Goal: Task Accomplishment & Management: Manage account settings

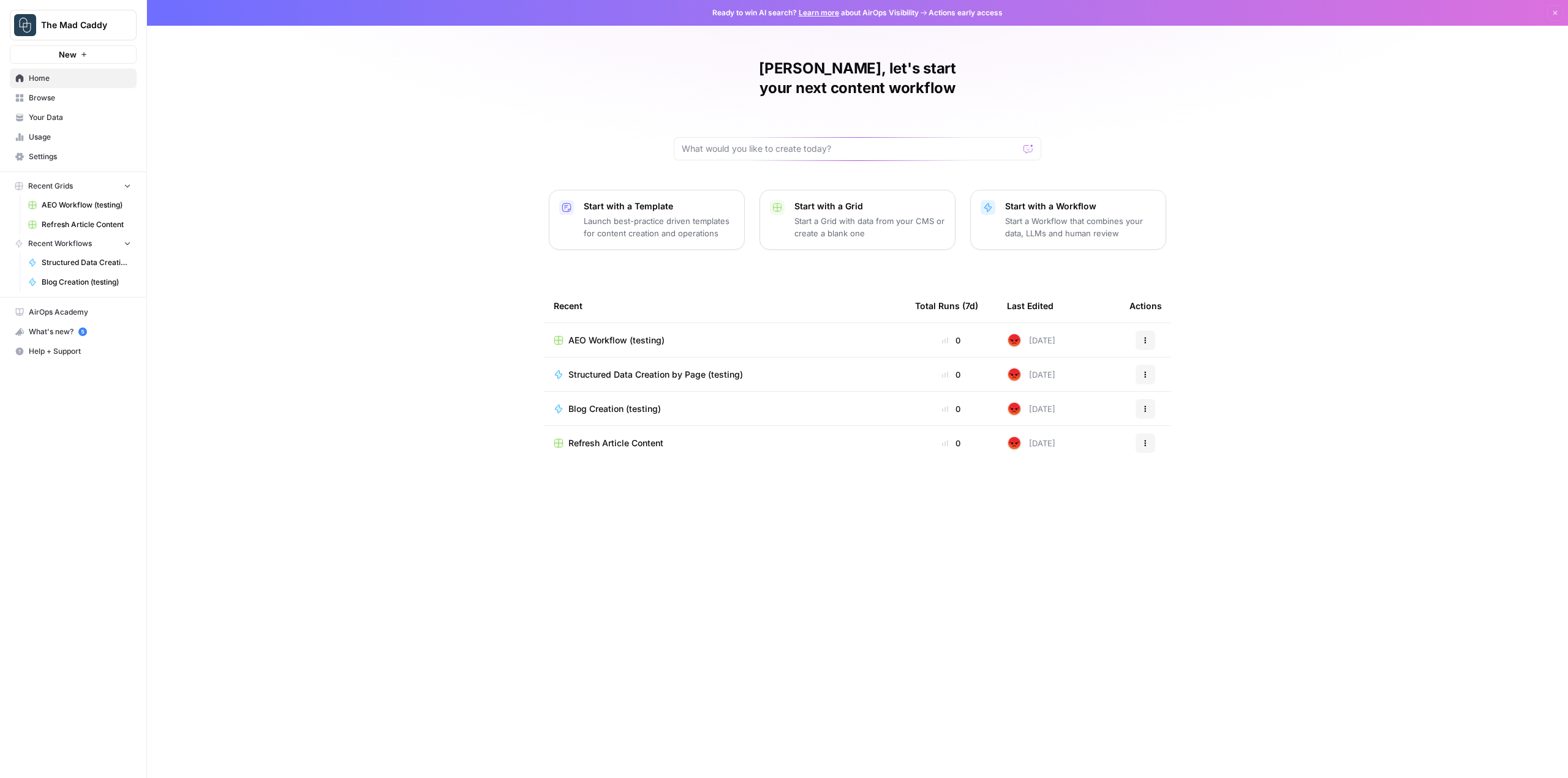
drag, startPoint x: 1039, startPoint y: 600, endPoint x: 1032, endPoint y: 601, distance: 7.1
click at [1038, 601] on div "Recent Total Runs (7d) Last Edited Actions AEO Workflow (testing) 0 [DATE] Acti…" at bounding box center [857, 524] width 627 height 470
click at [44, 346] on span "Help + Support" at bounding box center [79, 351] width 102 height 11
click at [213, 373] on span "Chat & Support" at bounding box center [204, 372] width 82 height 11
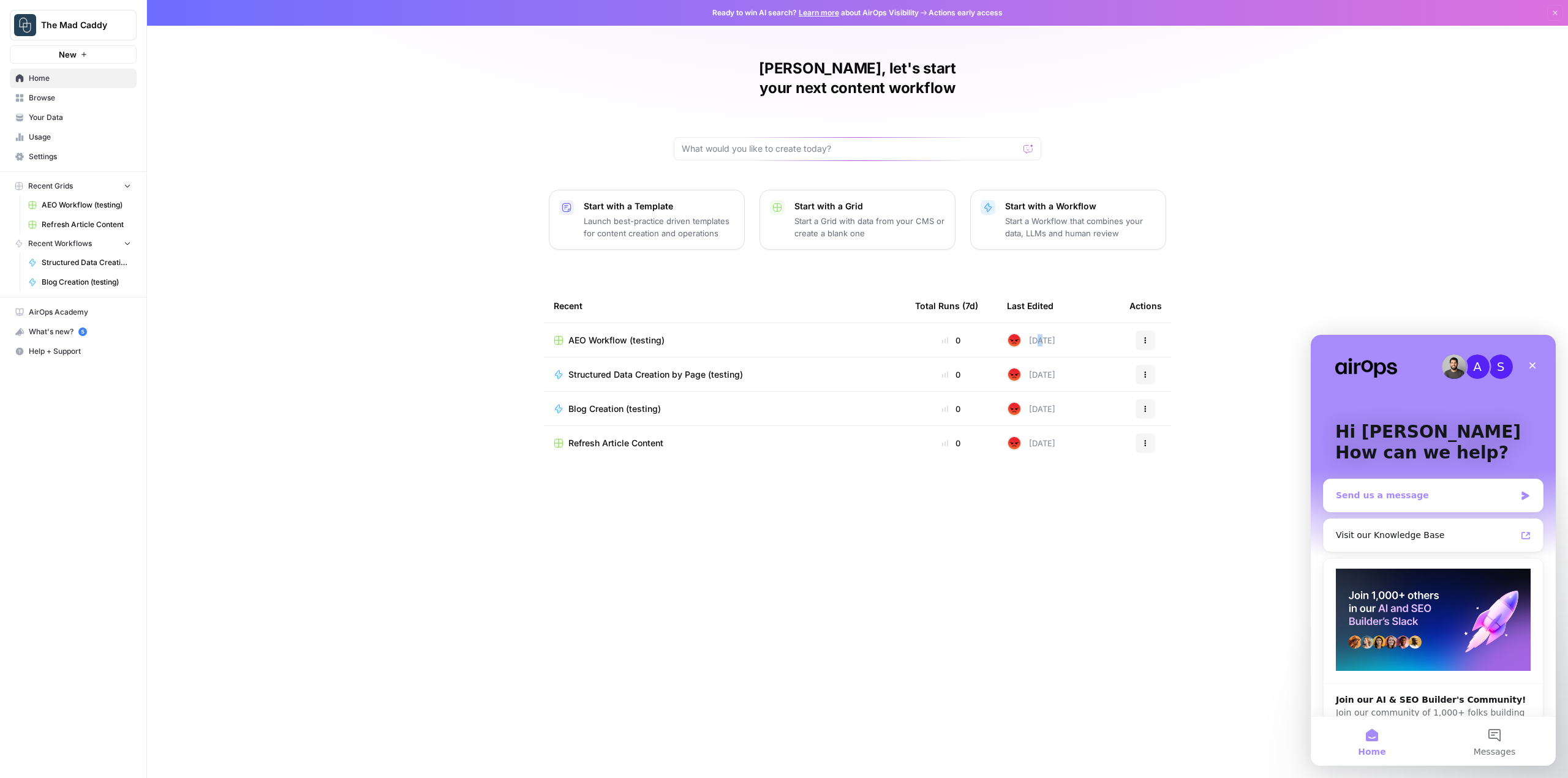
click at [1393, 484] on div "Send us a message" at bounding box center [1433, 496] width 219 height 33
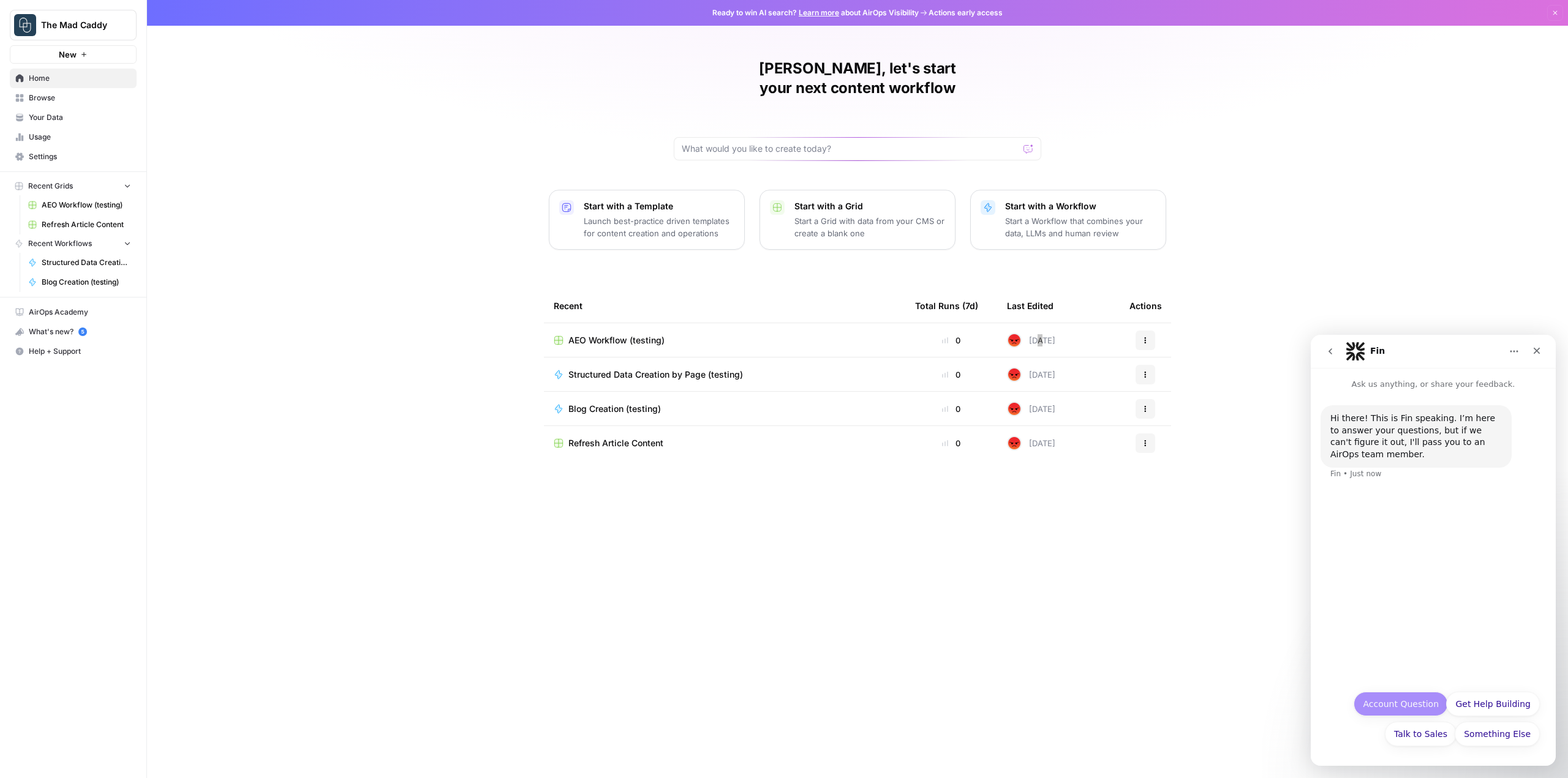
click at [1413, 700] on button "Account Question" at bounding box center [1400, 704] width 94 height 25
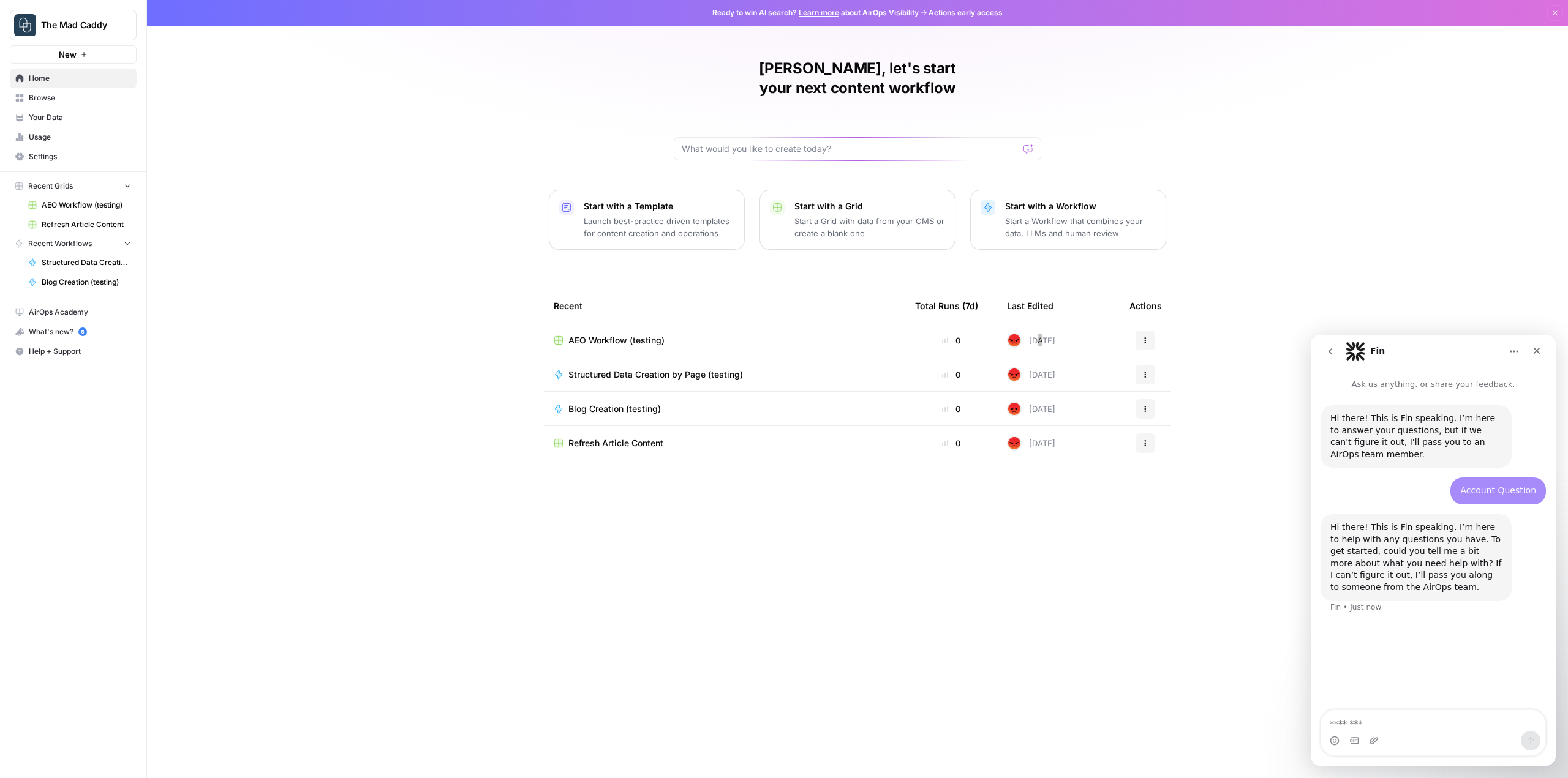
click at [1402, 730] on textarea "Message…" at bounding box center [1433, 721] width 224 height 21
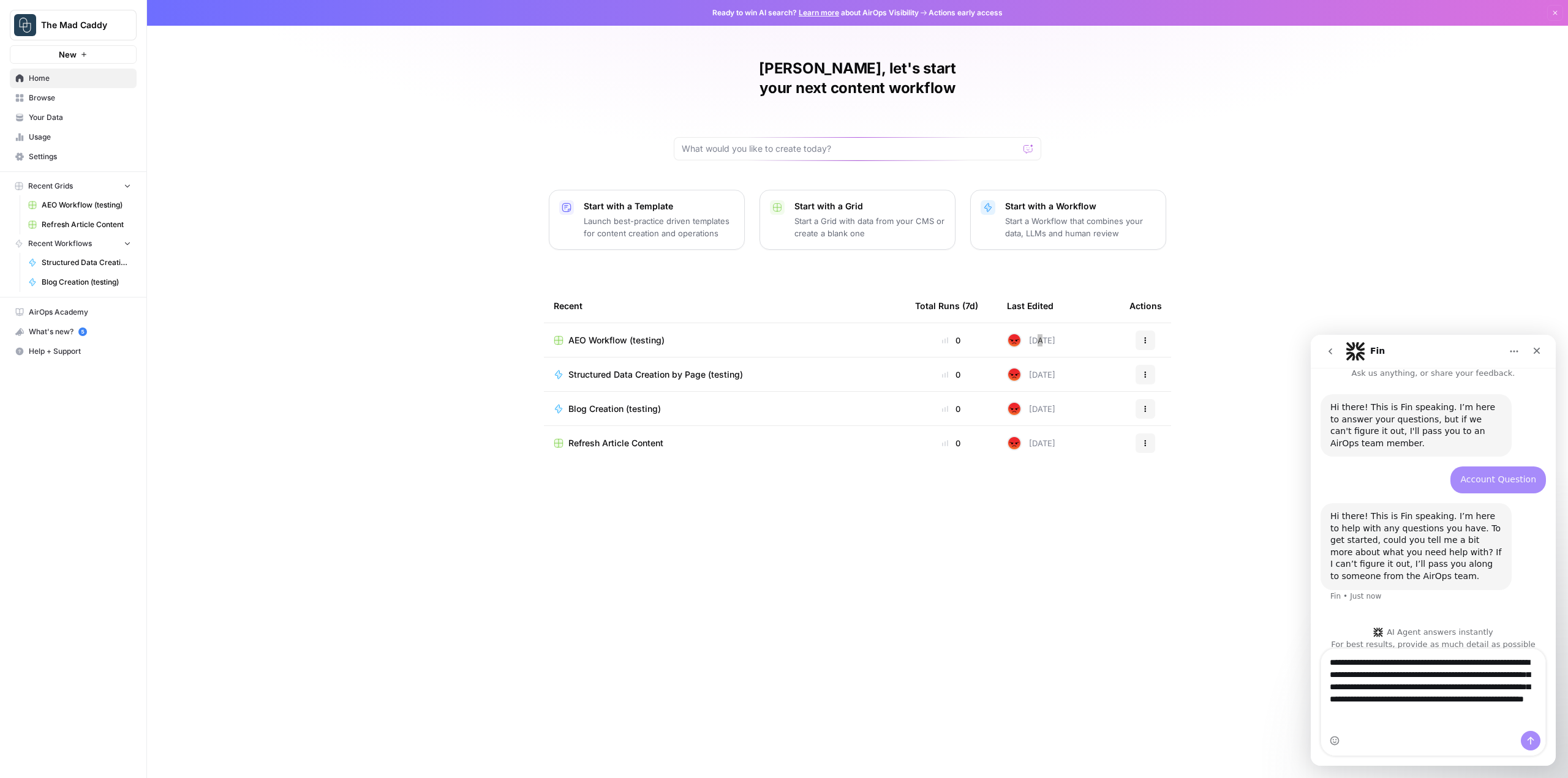
type textarea "**********"
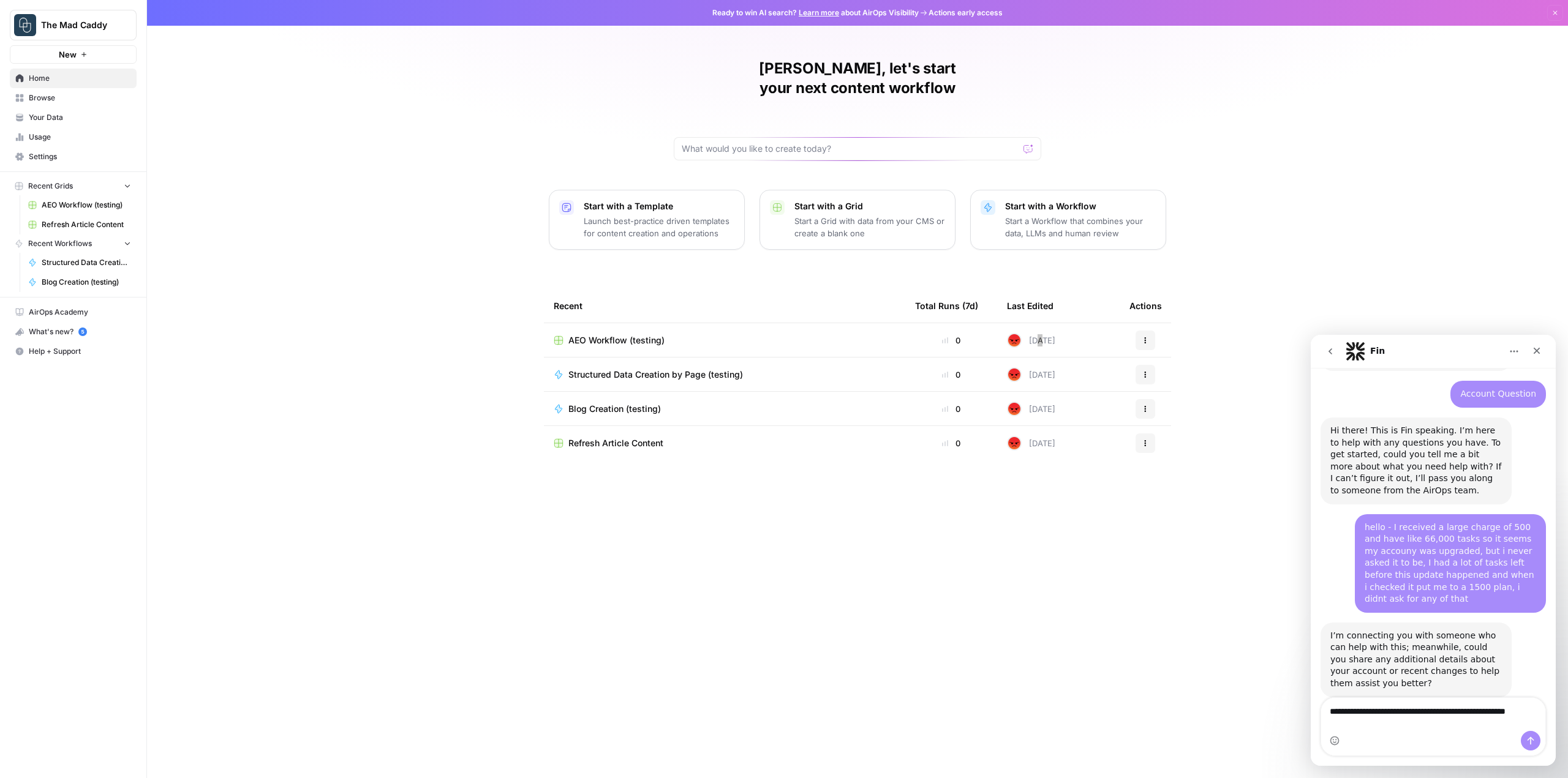
scroll to position [109, 0]
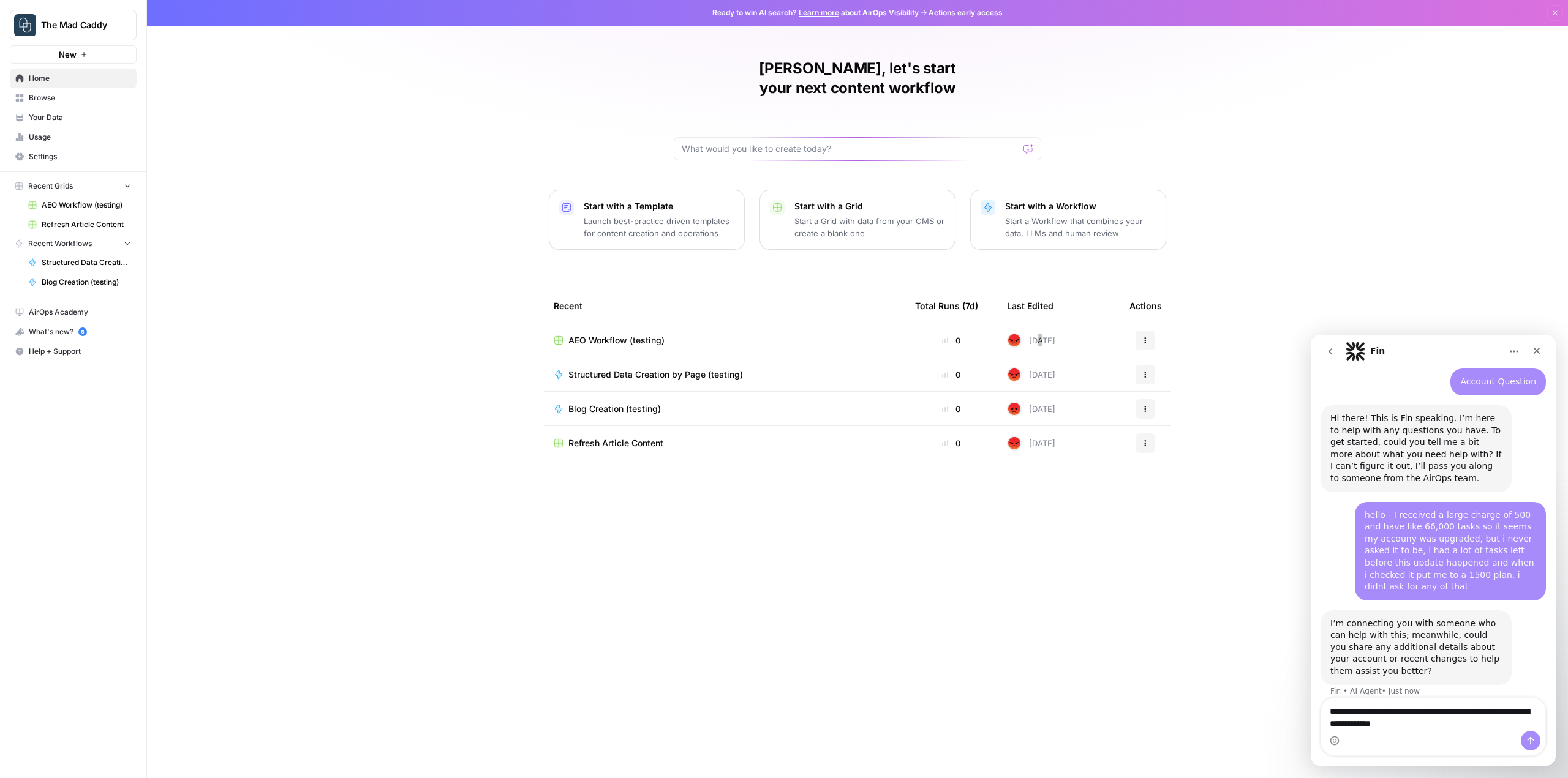
type textarea "**********"
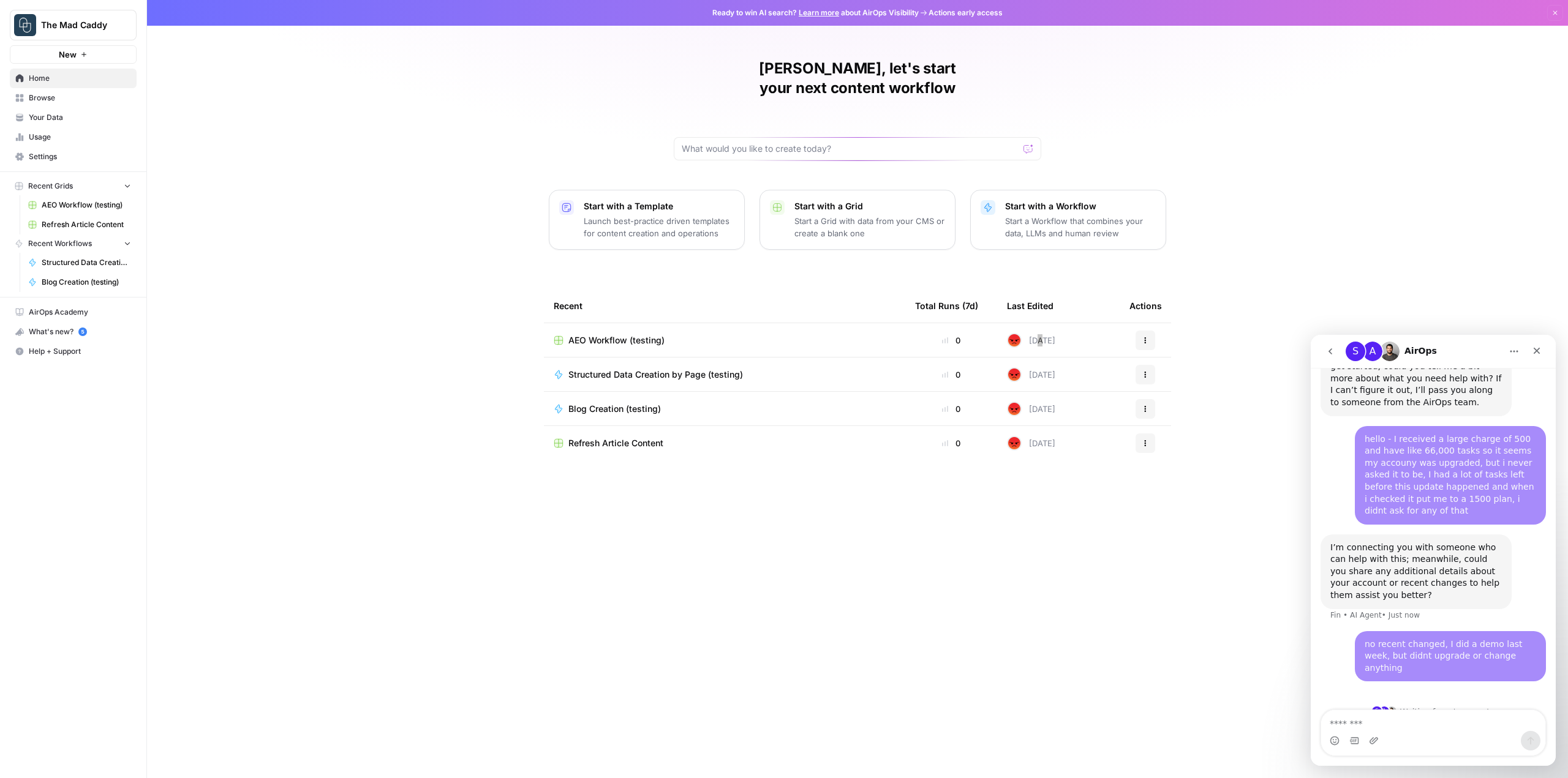
scroll to position [179, 0]
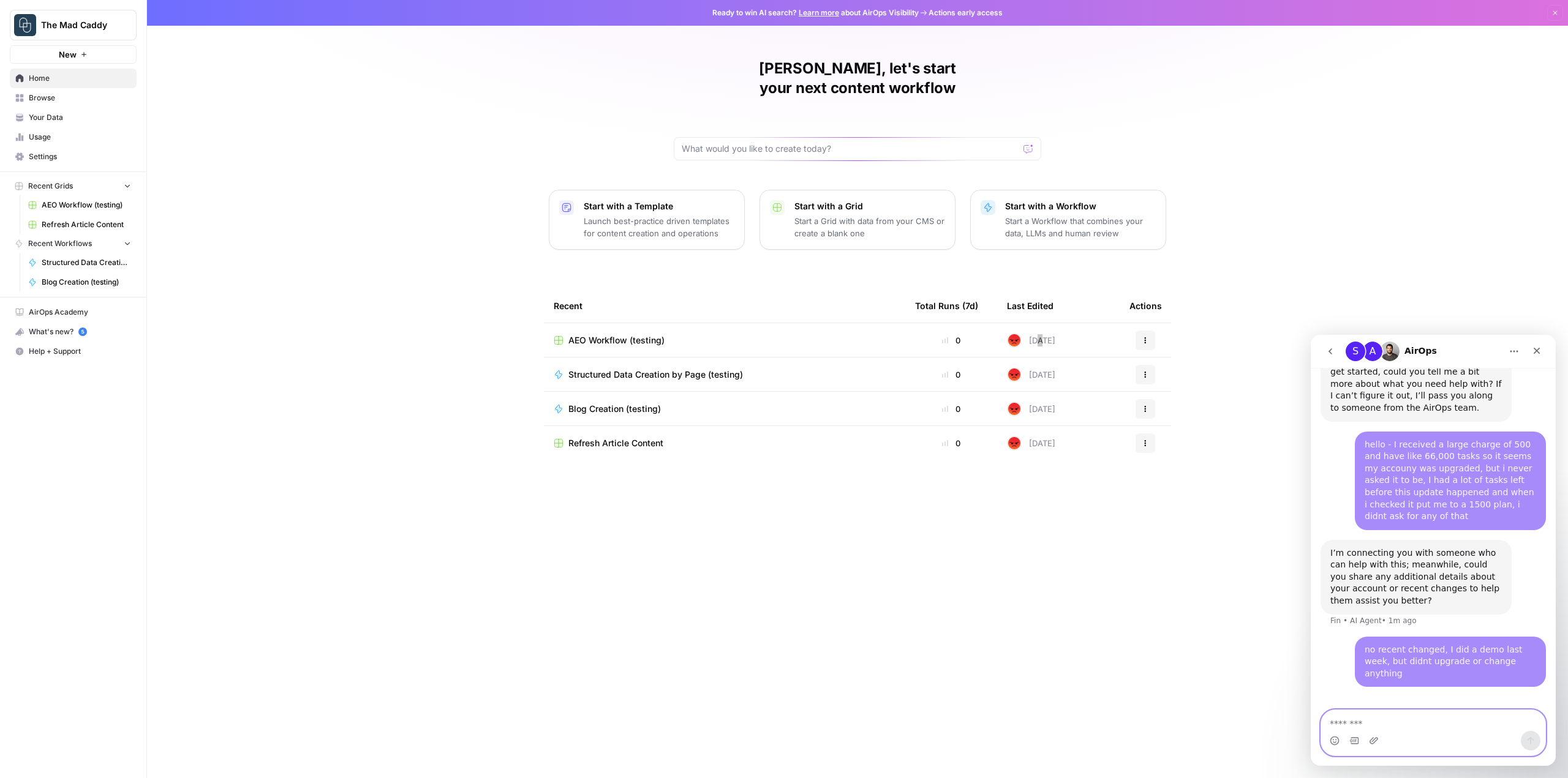
click at [1397, 715] on textarea "Message…" at bounding box center [1433, 721] width 225 height 21
type textarea "*"
click at [1138, 541] on div "Recent Total Runs (7d) Last Edited Actions AEO Workflow (testing) 0 [DATE] Acti…" at bounding box center [857, 524] width 627 height 470
click at [92, 118] on span "Your Data" at bounding box center [79, 117] width 102 height 11
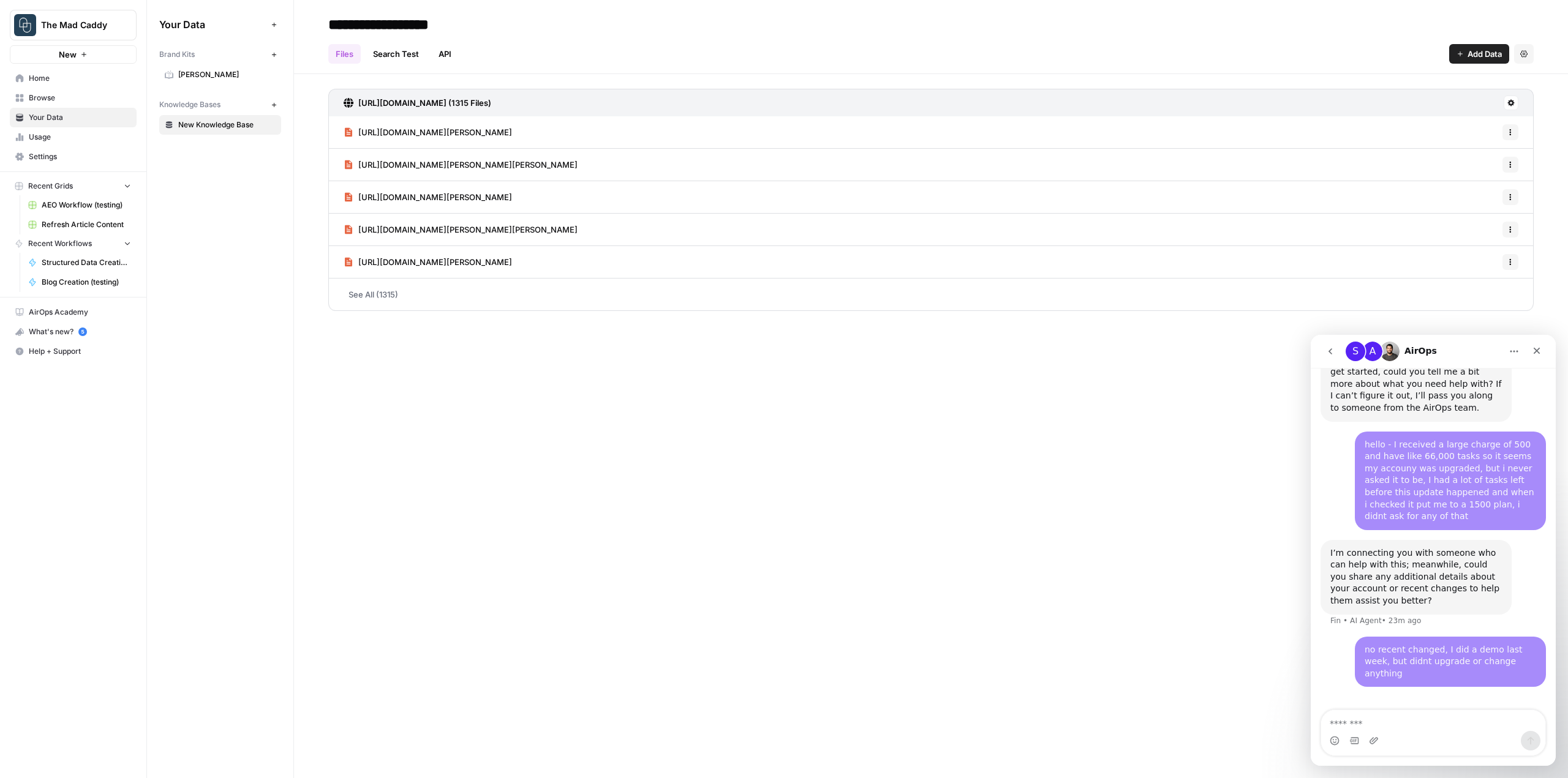
click at [84, 153] on span "Settings" at bounding box center [79, 157] width 102 height 11
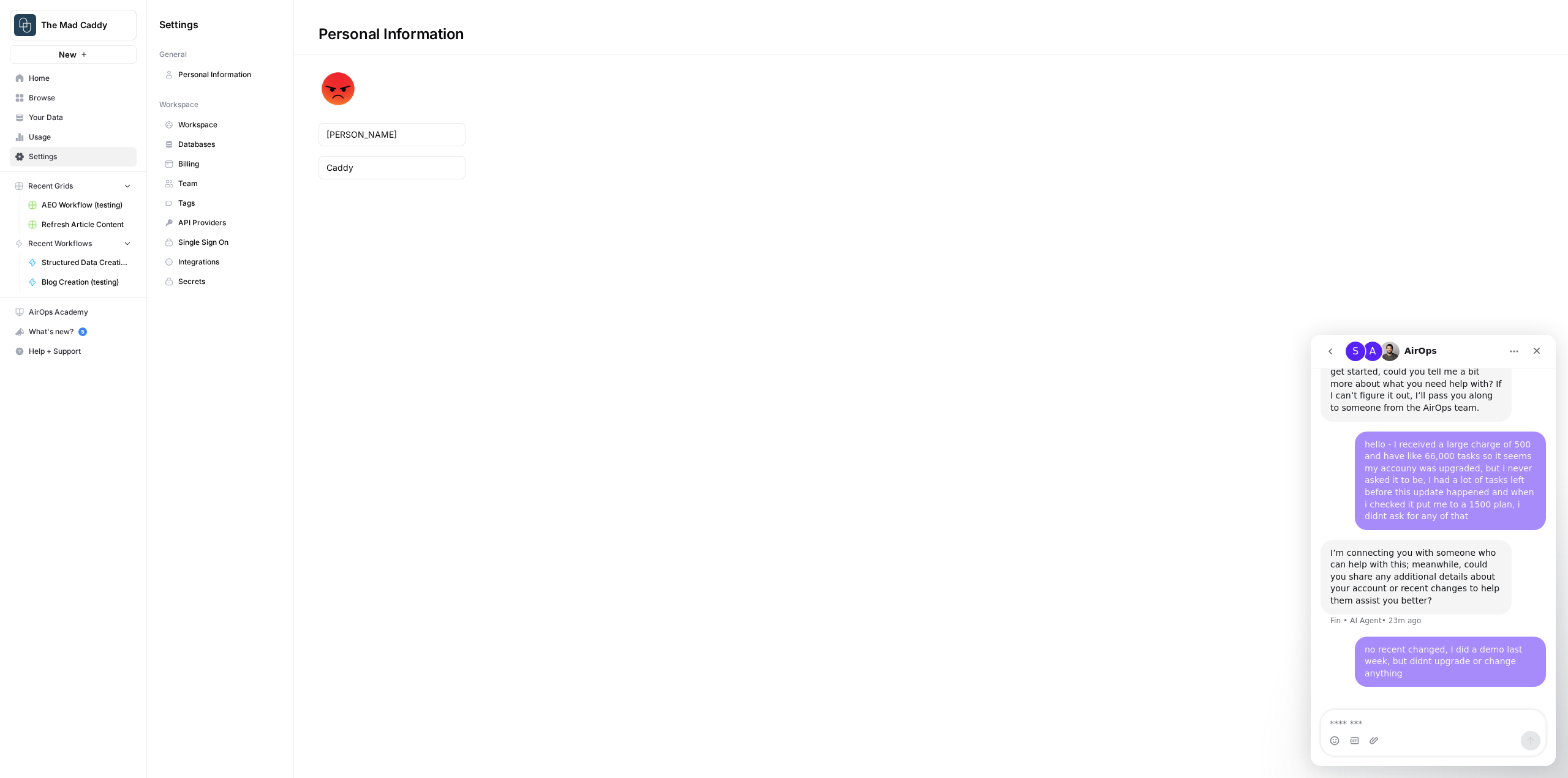
click at [199, 159] on span "Billing" at bounding box center [227, 164] width 97 height 11
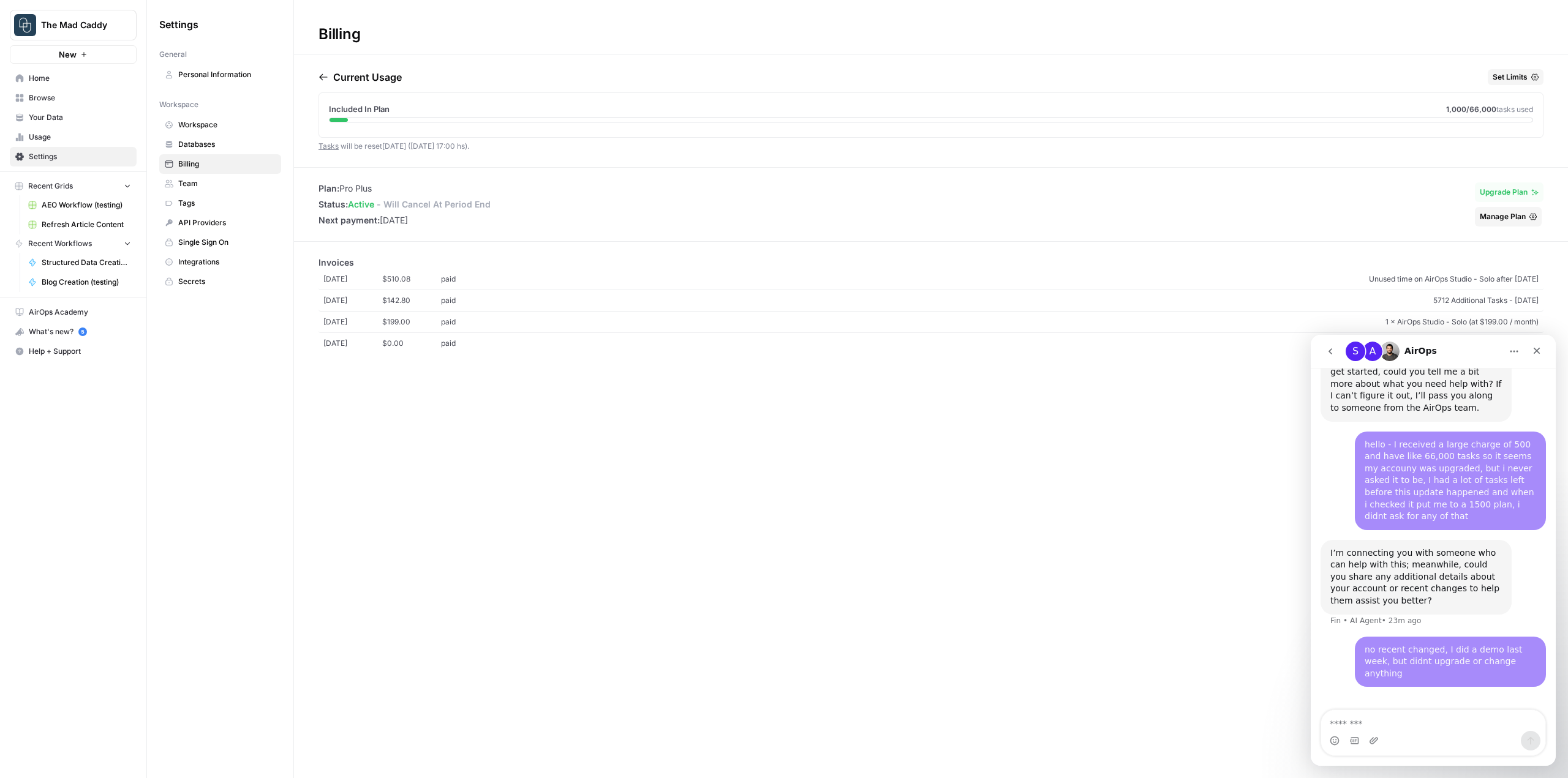
click at [361, 182] on li "Plan: Pro Plus" at bounding box center [404, 188] width 172 height 12
click at [1255, 297] on span "5712 Additional Tasks - [DATE]" at bounding box center [1019, 300] width 1039 height 11
click at [1541, 352] on icon "Close" at bounding box center [1537, 351] width 10 height 10
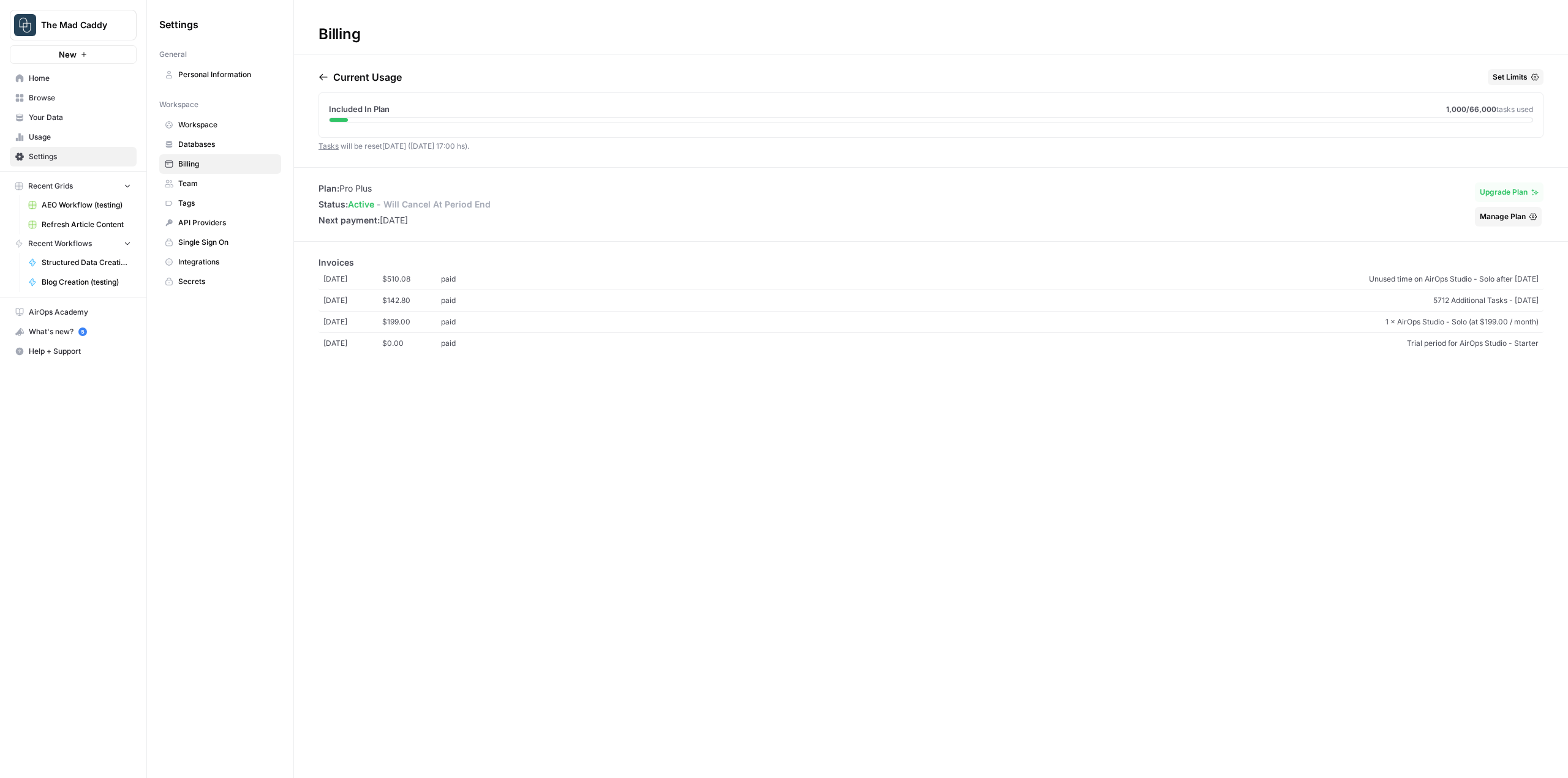
scroll to position [179, 0]
click at [1377, 278] on span "Unused time on AirOps Studio - Solo after [DATE]" at bounding box center [1019, 278] width 1039 height 11
click at [1503, 193] on span "Upgrade Plan" at bounding box center [1504, 191] width 48 height 11
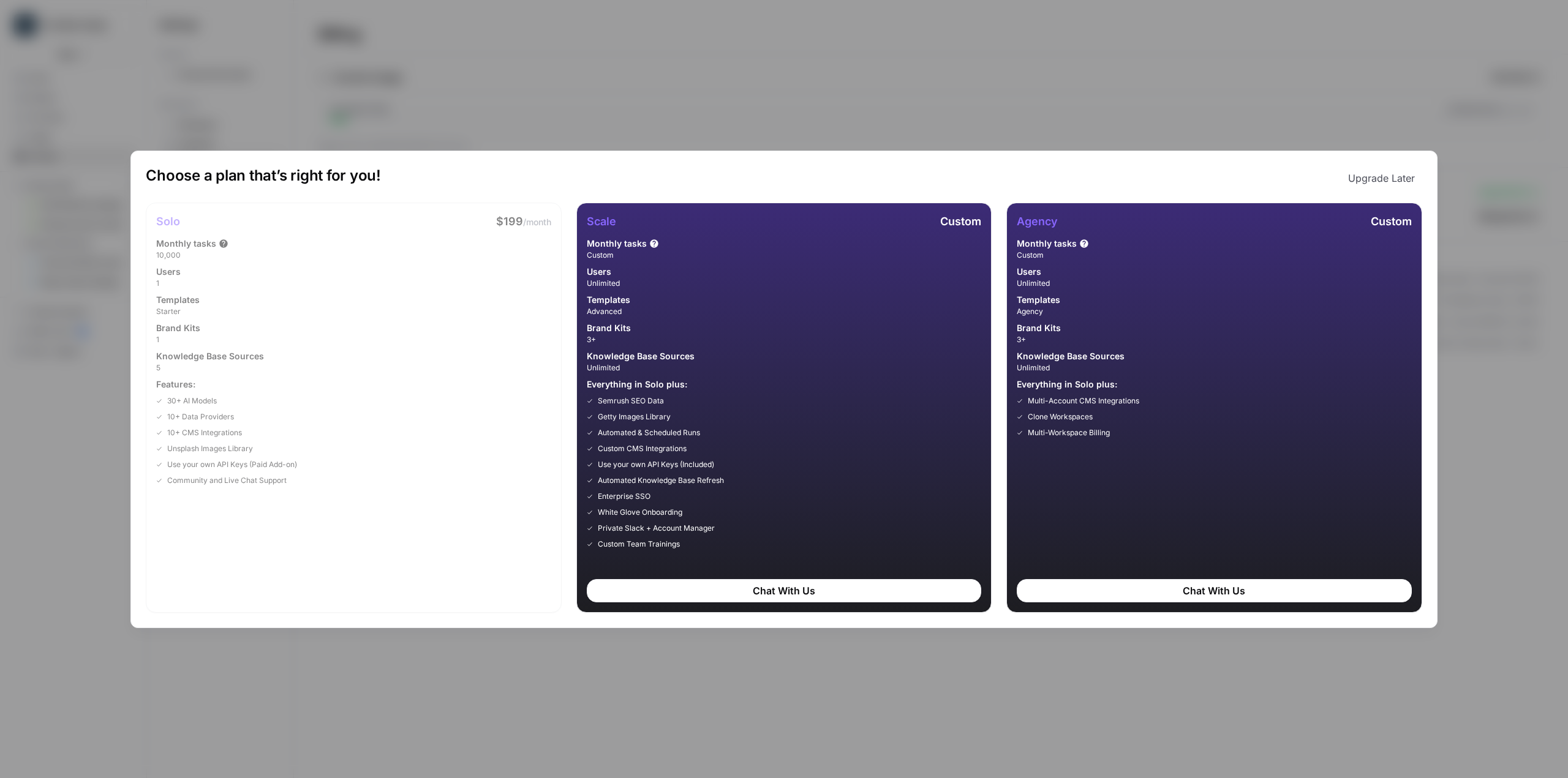
click at [375, 310] on span "Starter" at bounding box center [354, 311] width 394 height 11
click at [588, 128] on div "Choose a plan that’s right for you! Upgrade Later Solo $199 /month Monthly task…" at bounding box center [784, 389] width 1568 height 778
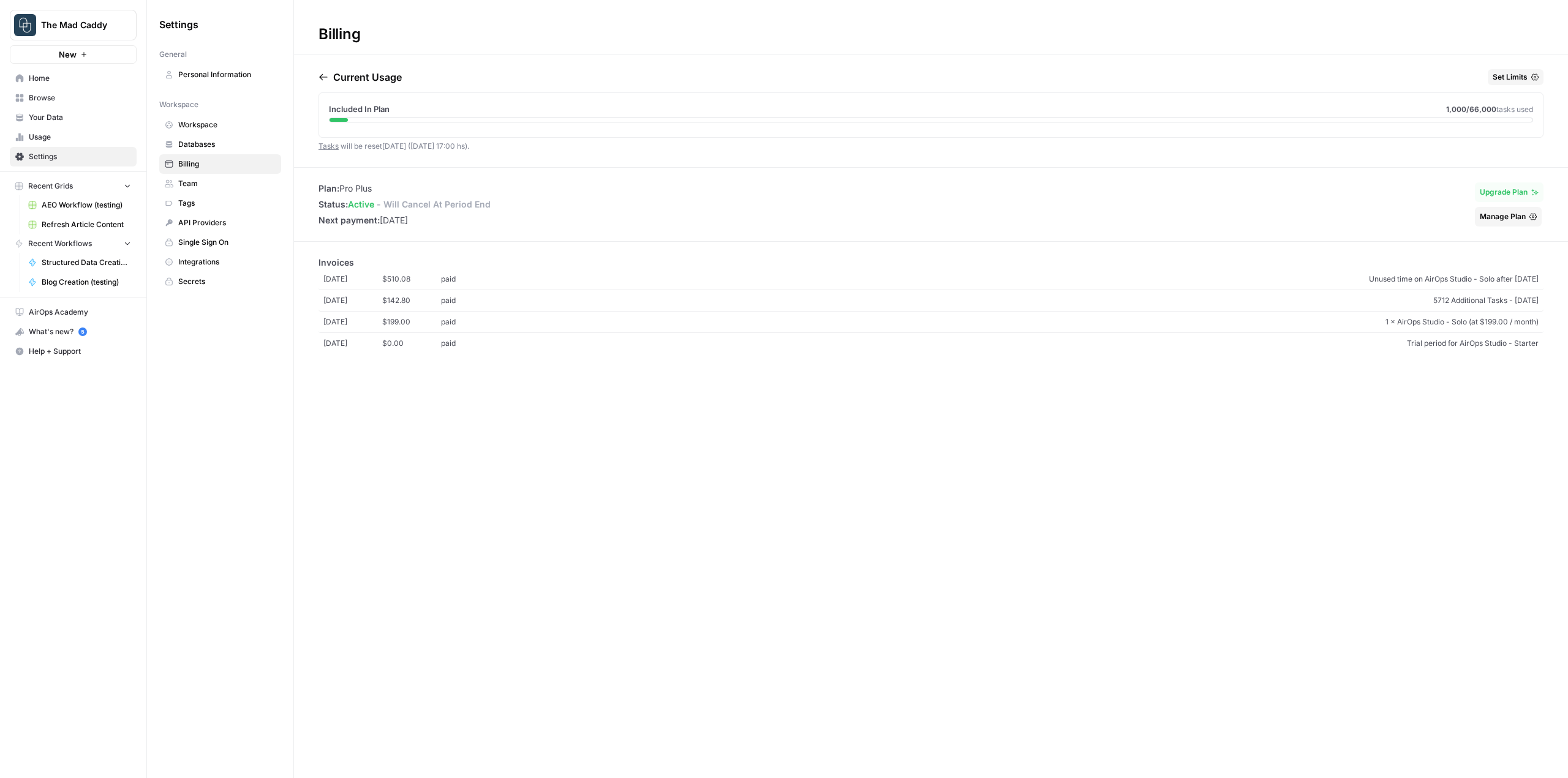
click at [1510, 225] on button "Manage Plan" at bounding box center [1508, 217] width 66 height 20
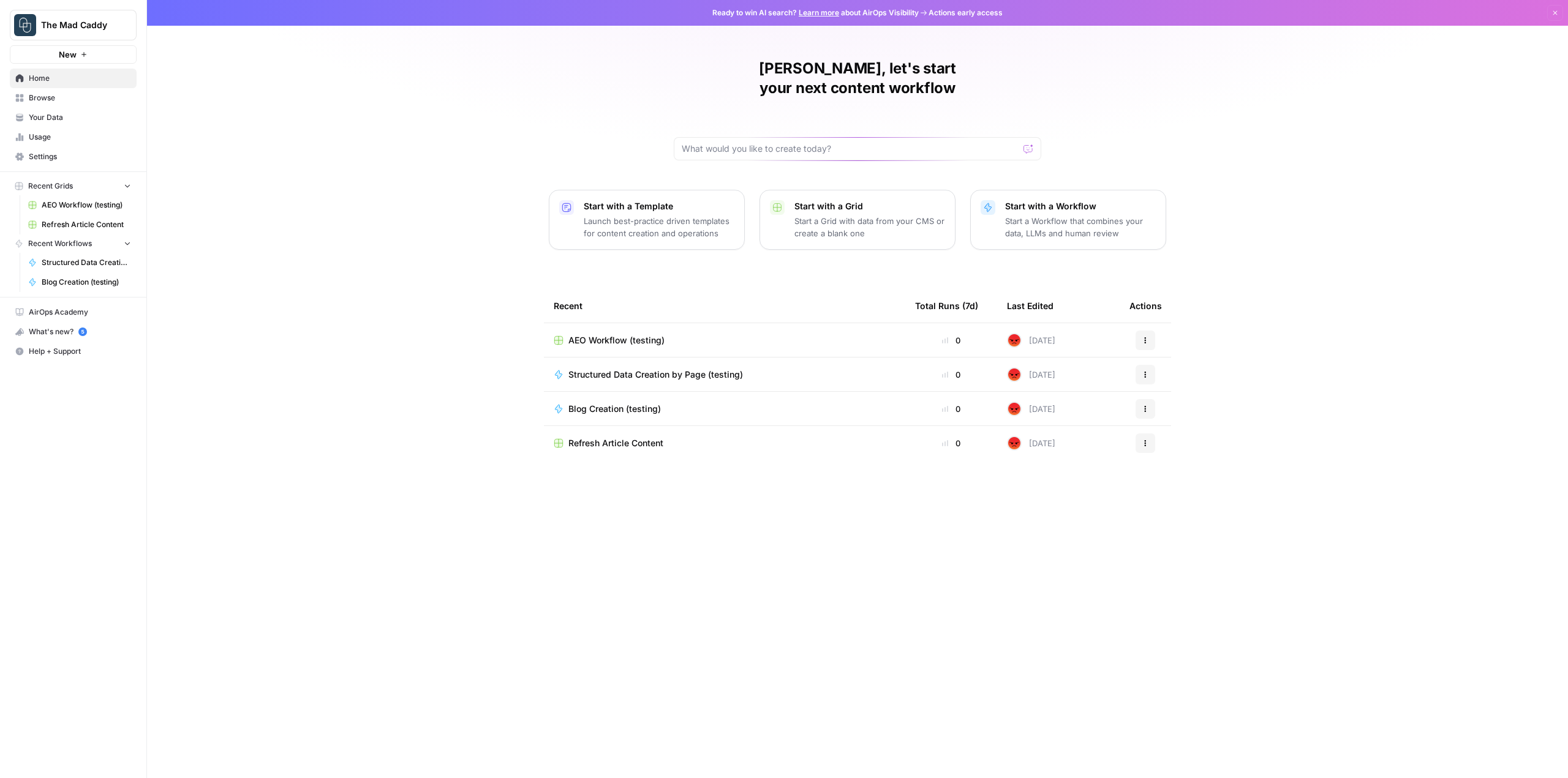
click at [84, 330] on circle "button" at bounding box center [82, 332] width 9 height 9
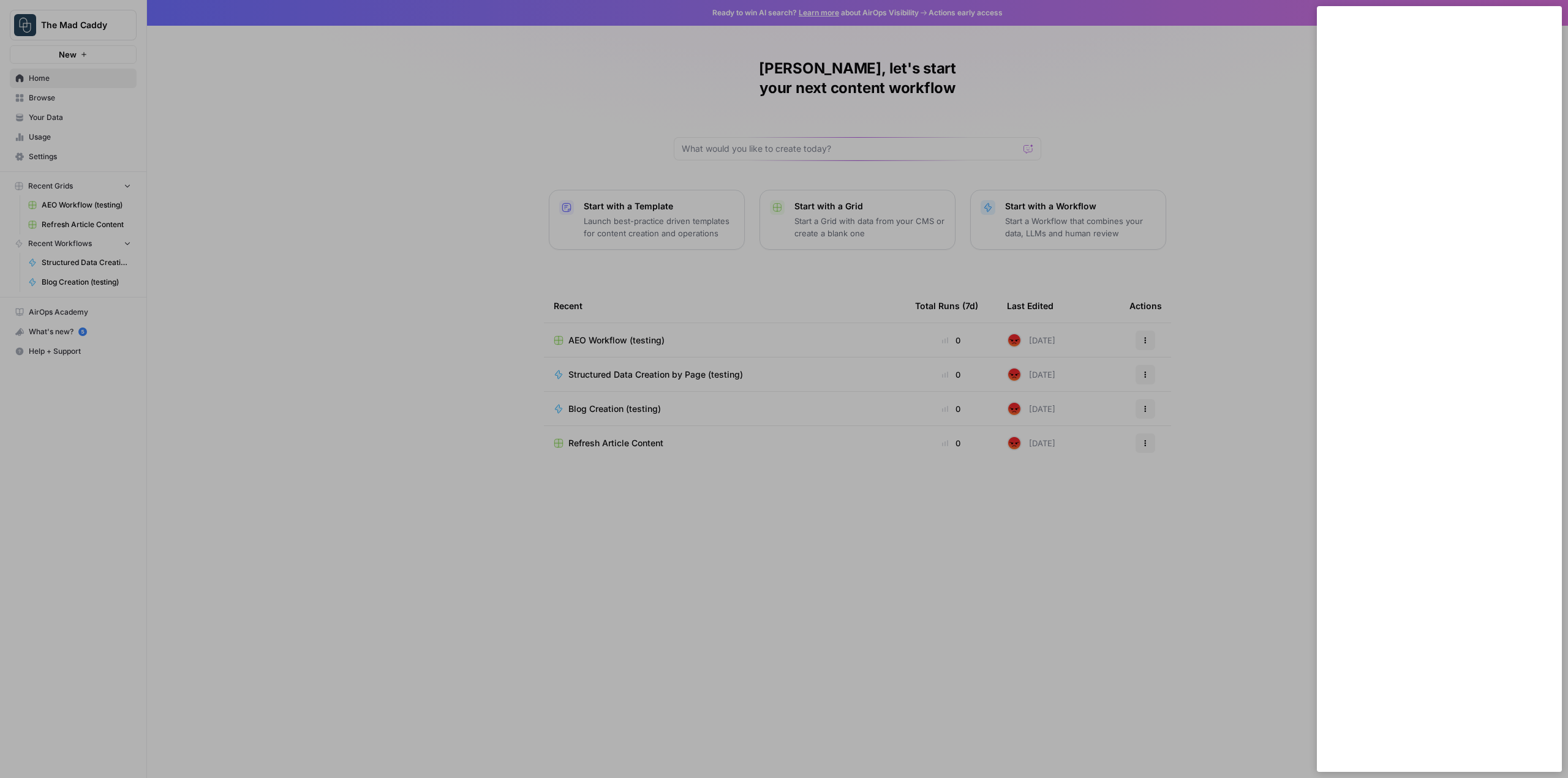
click at [285, 299] on div at bounding box center [784, 389] width 1568 height 778
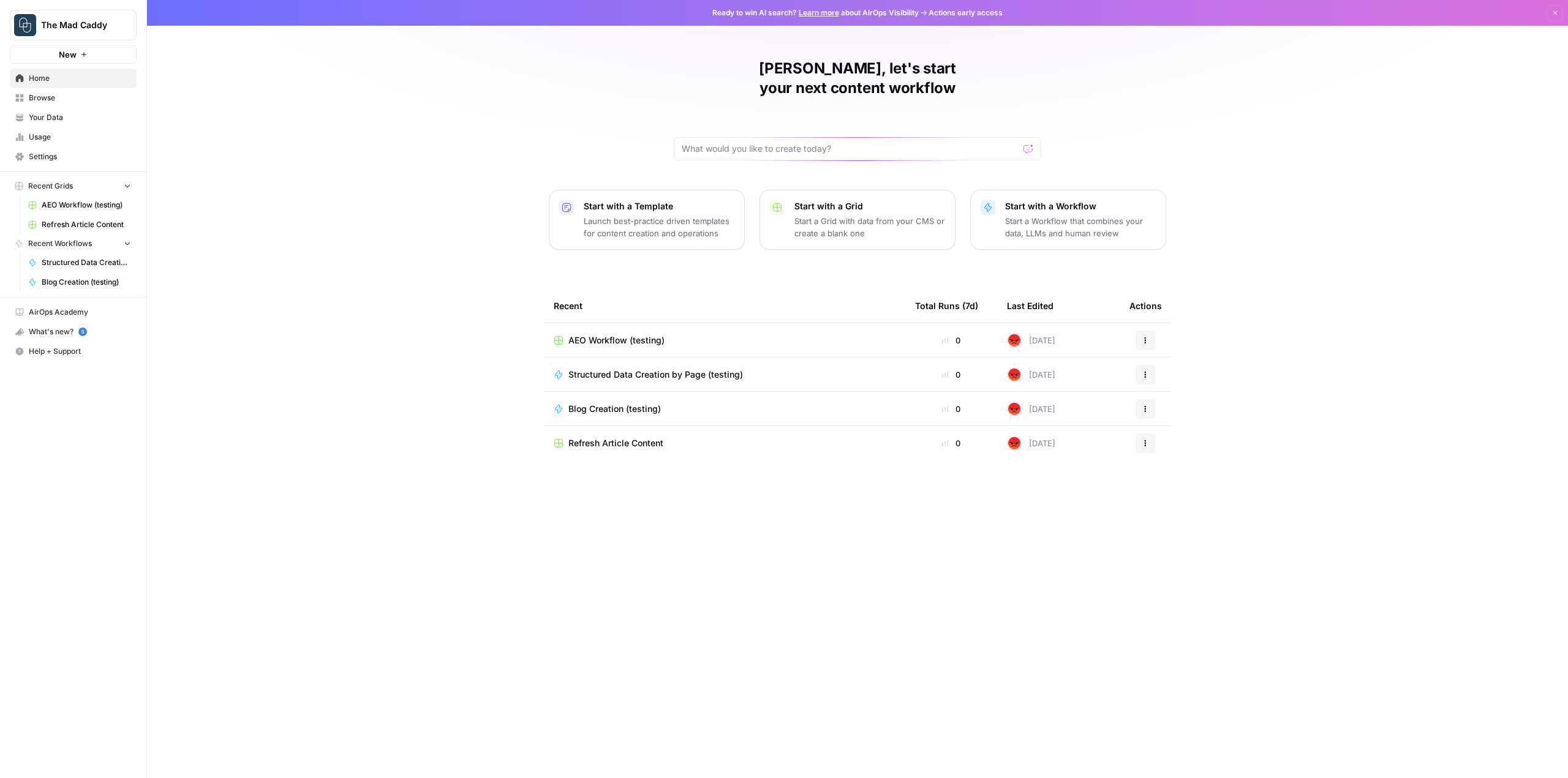
click at [48, 148] on link "Settings" at bounding box center [73, 157] width 127 height 20
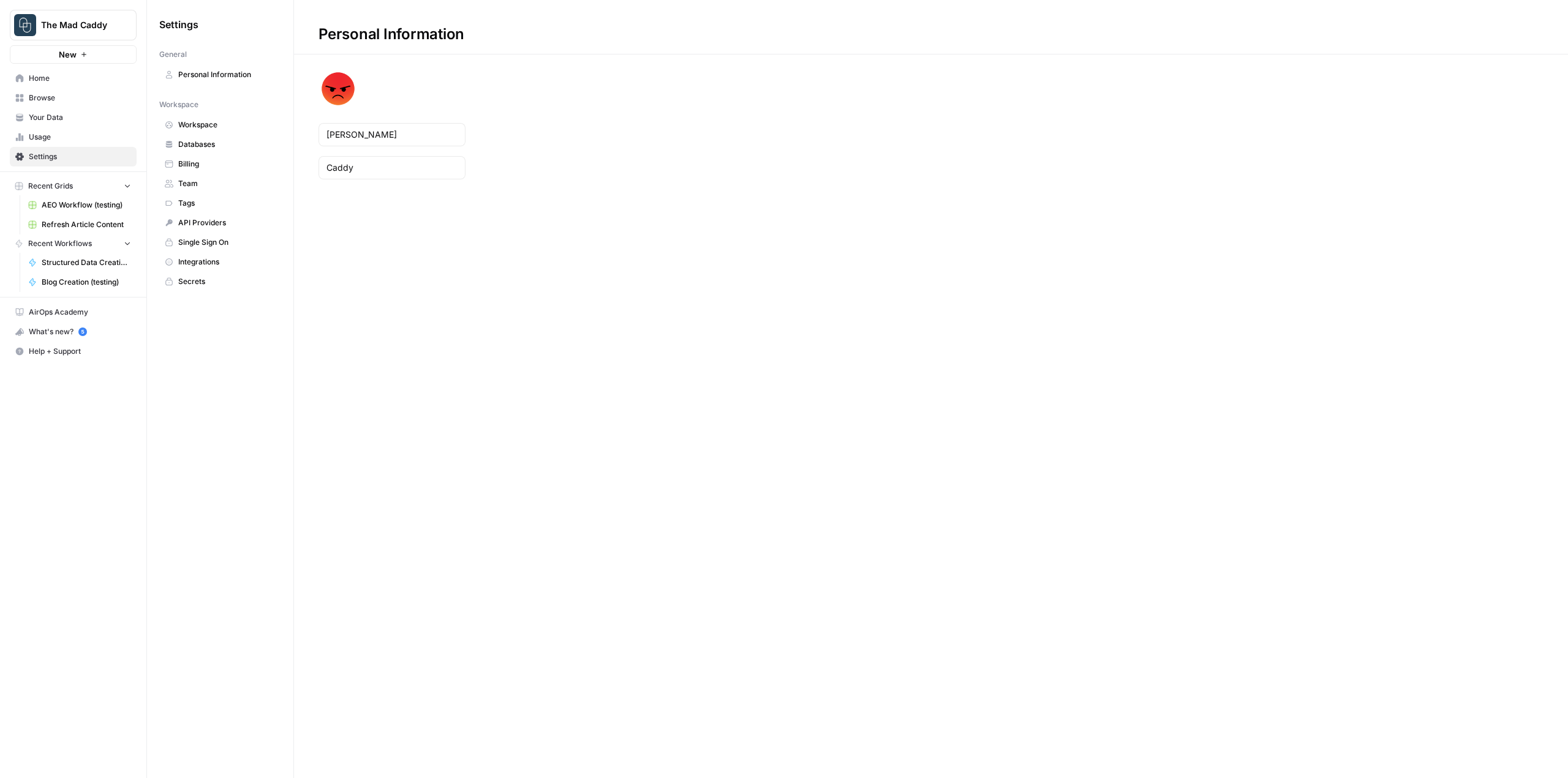
click at [216, 165] on span "Billing" at bounding box center [227, 164] width 97 height 11
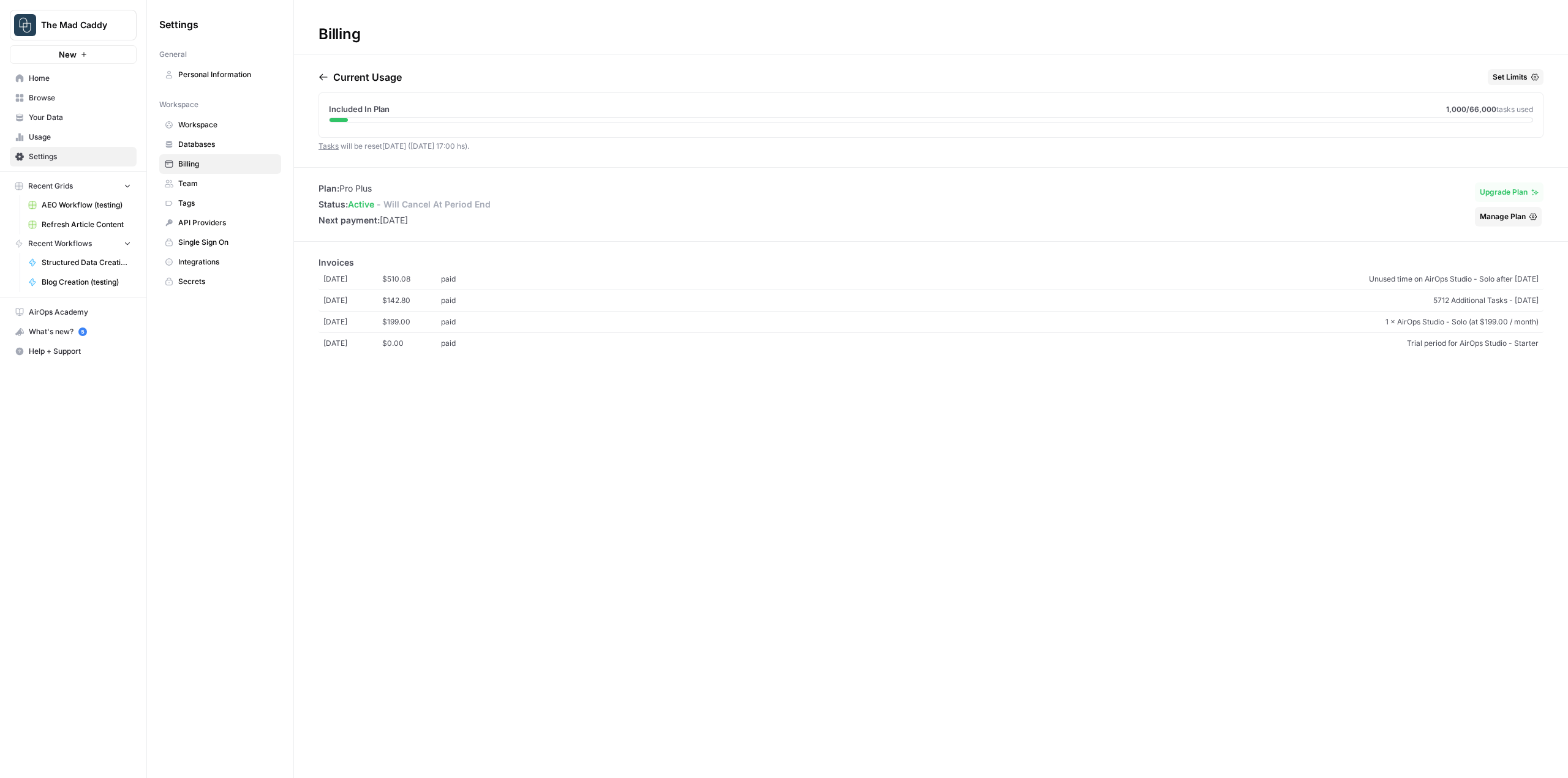
click at [76, 80] on span "Home" at bounding box center [79, 78] width 102 height 11
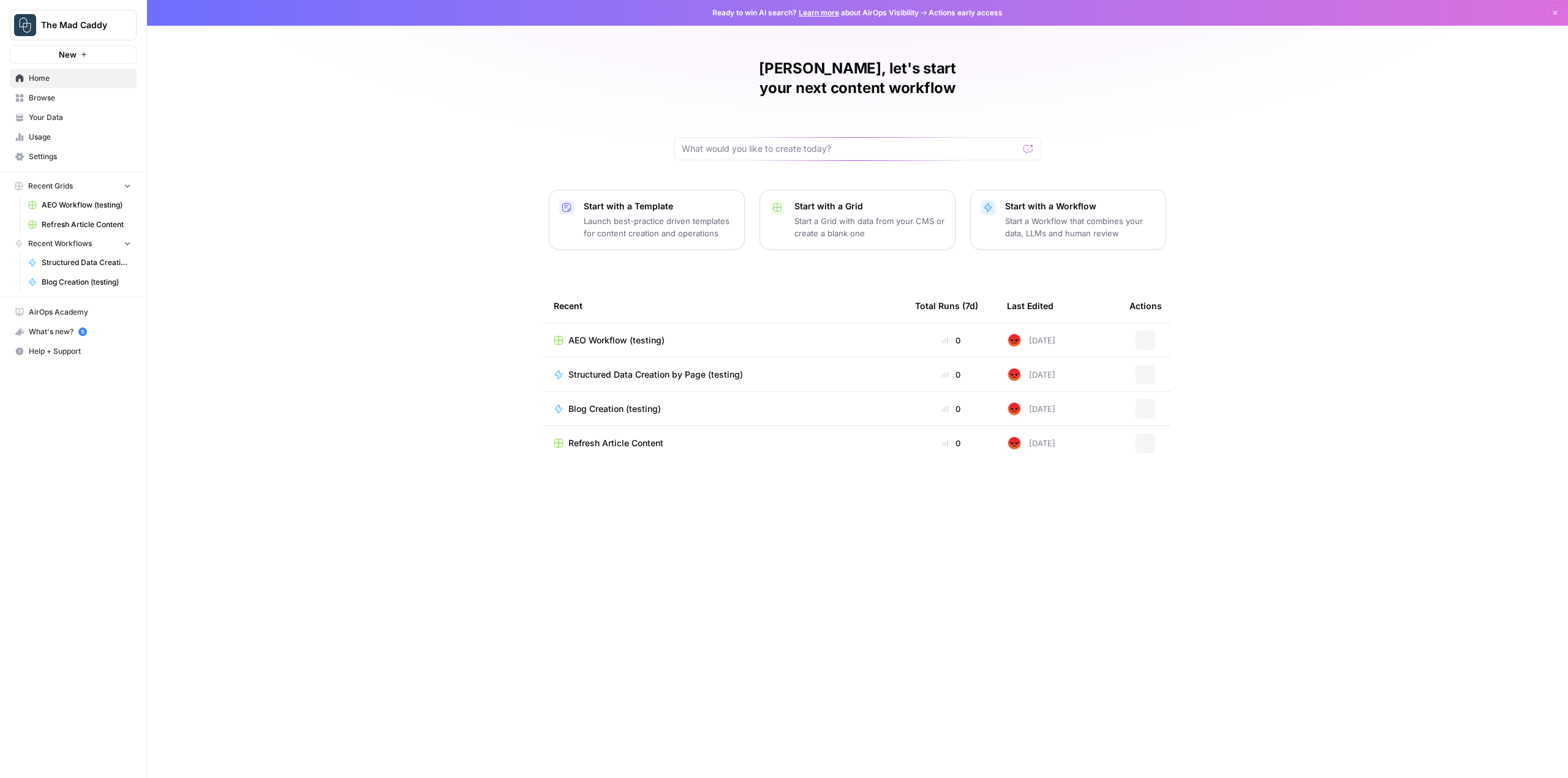
click at [79, 98] on span "Browse" at bounding box center [79, 97] width 102 height 11
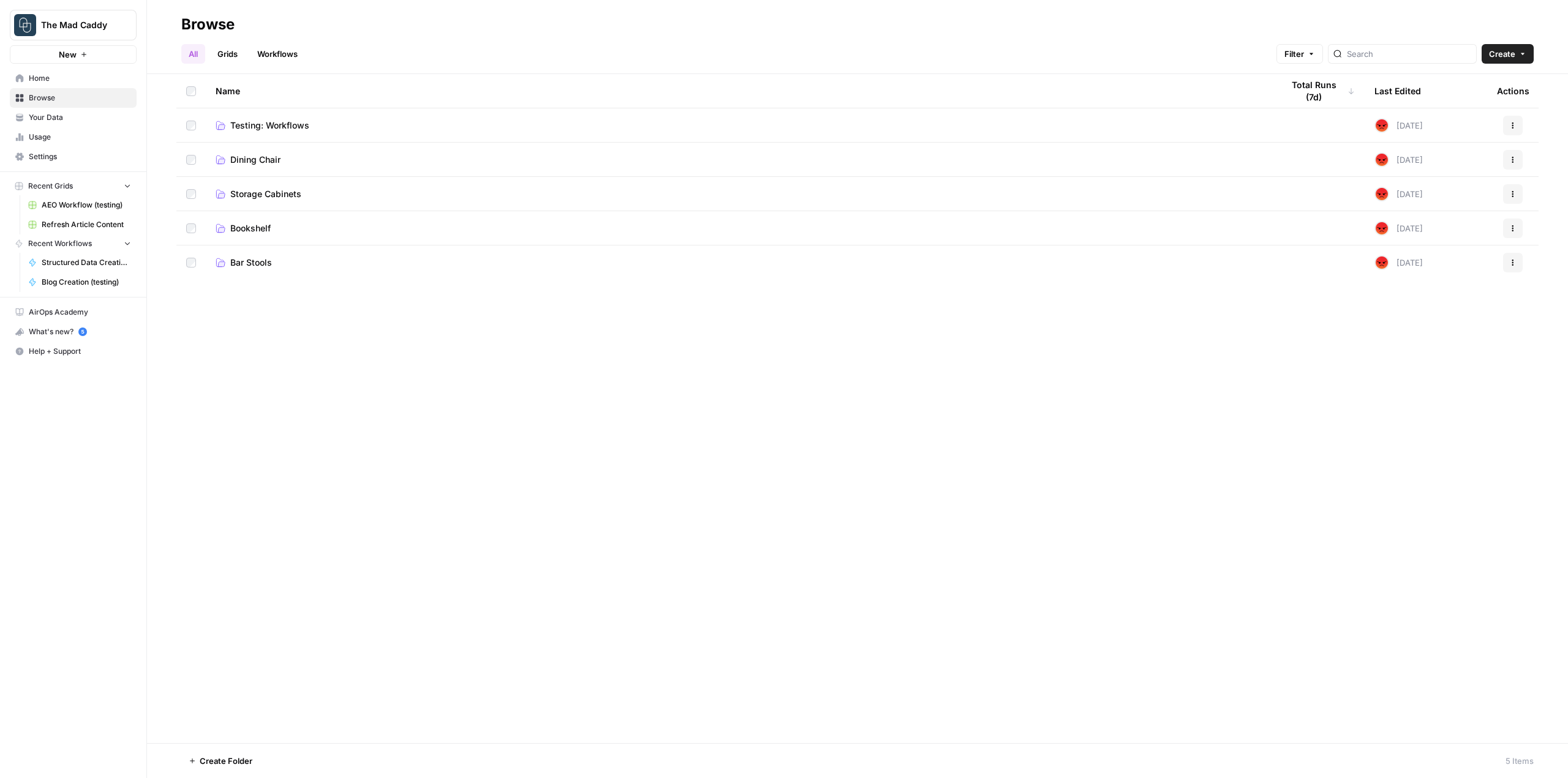
click at [81, 117] on span "Your Data" at bounding box center [79, 117] width 102 height 11
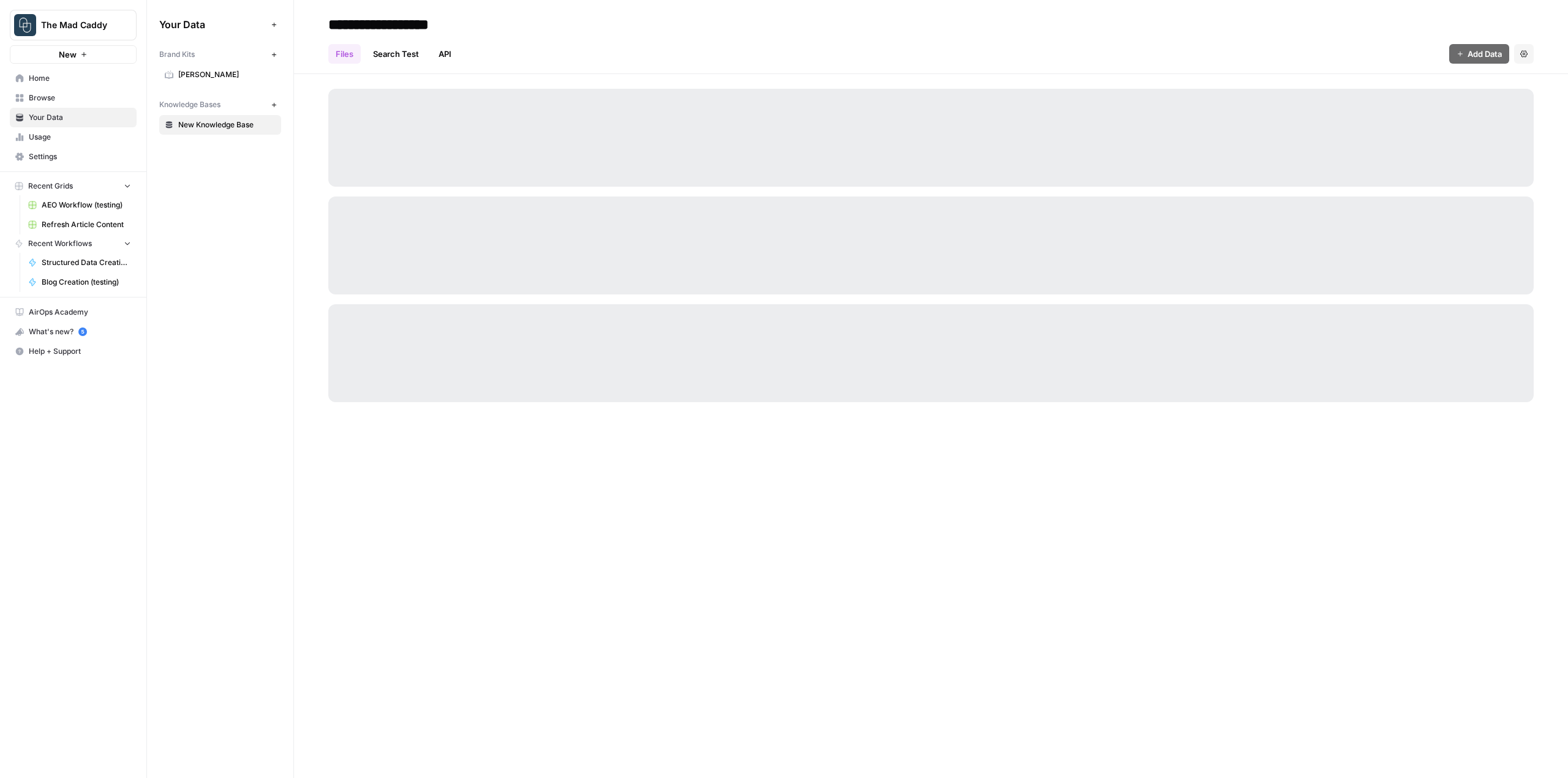
click at [78, 138] on span "Usage" at bounding box center [79, 137] width 102 height 11
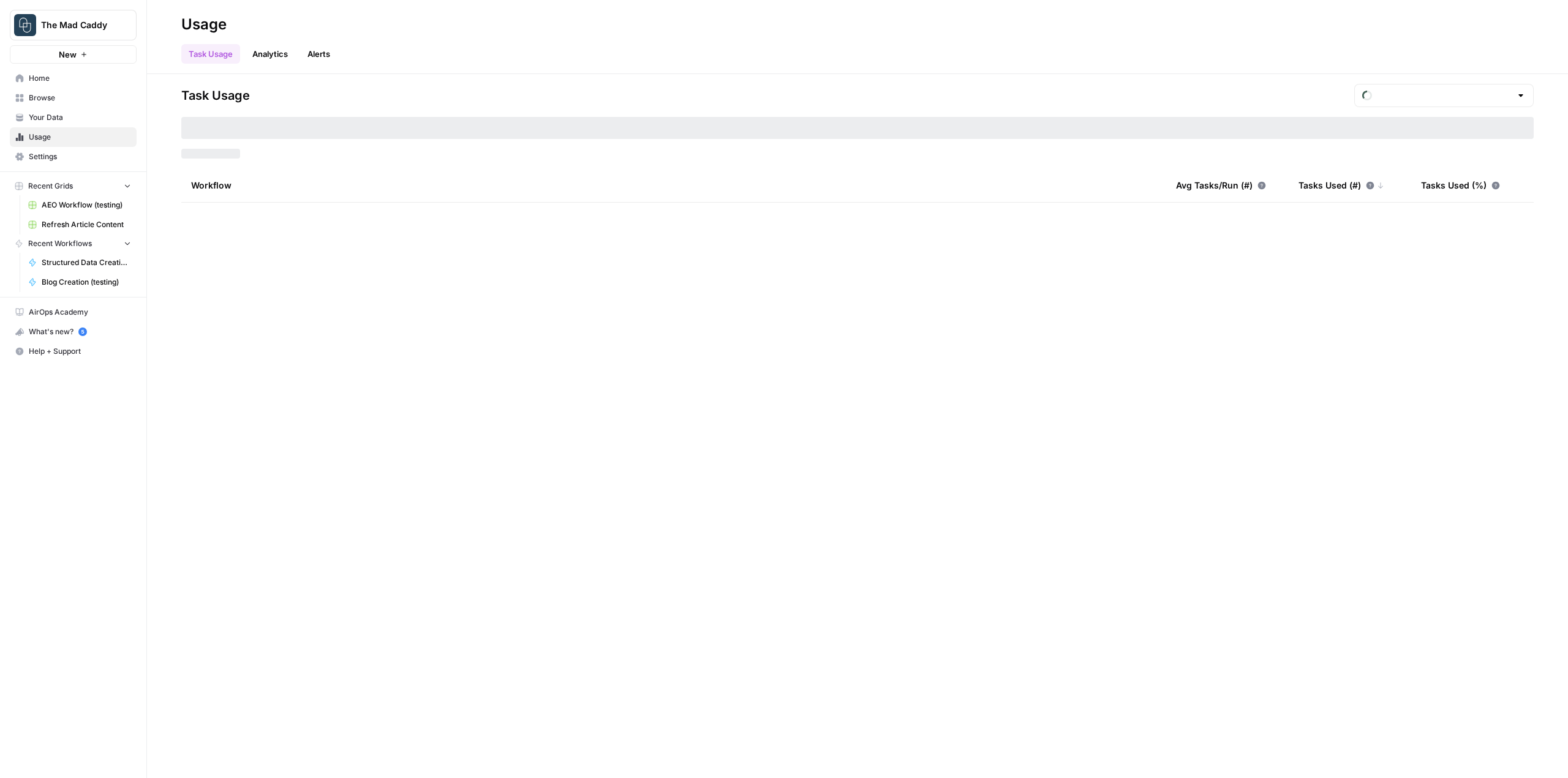
type input "August Included Tasks"
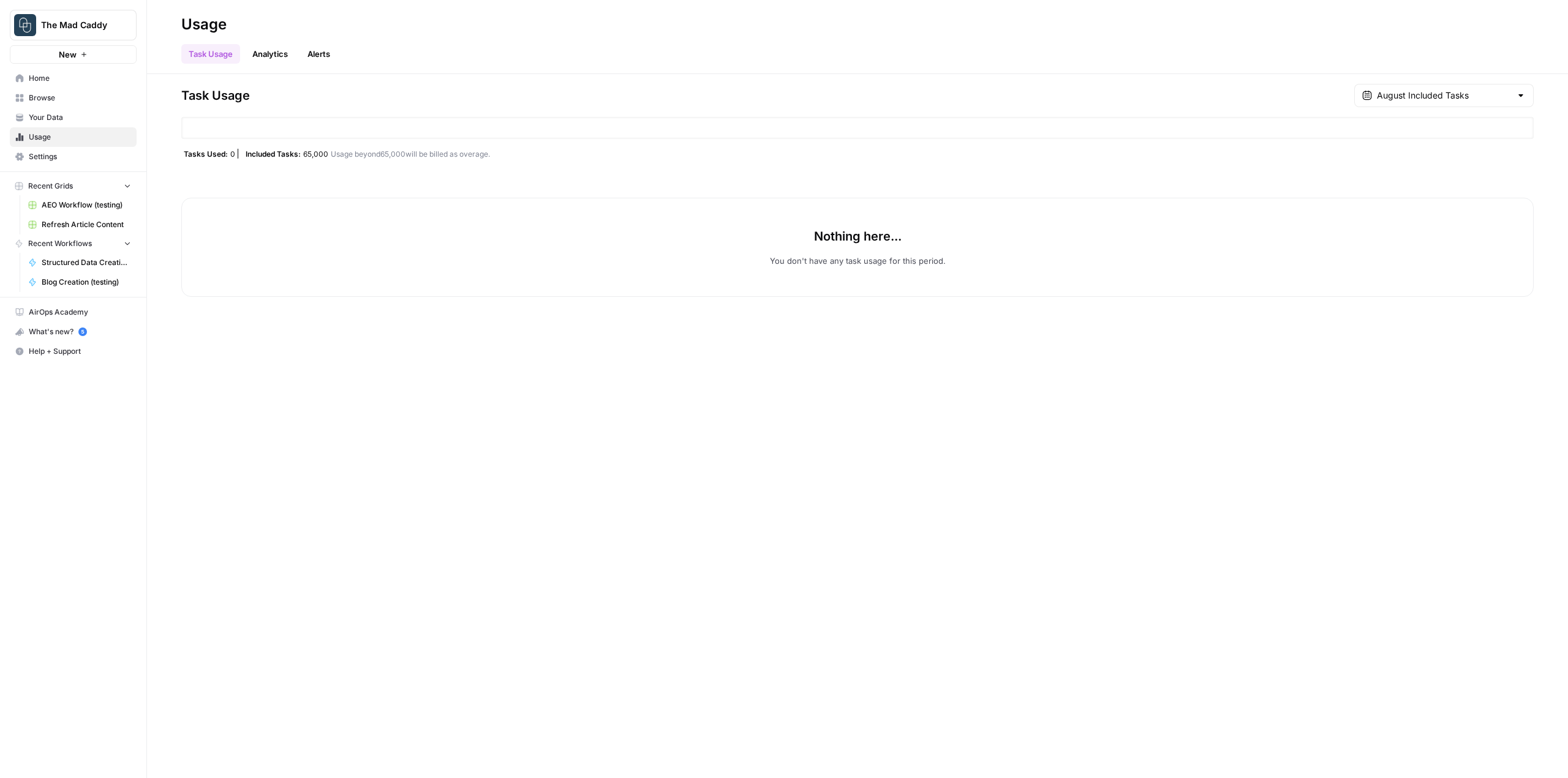
click at [84, 152] on span "Settings" at bounding box center [79, 157] width 102 height 11
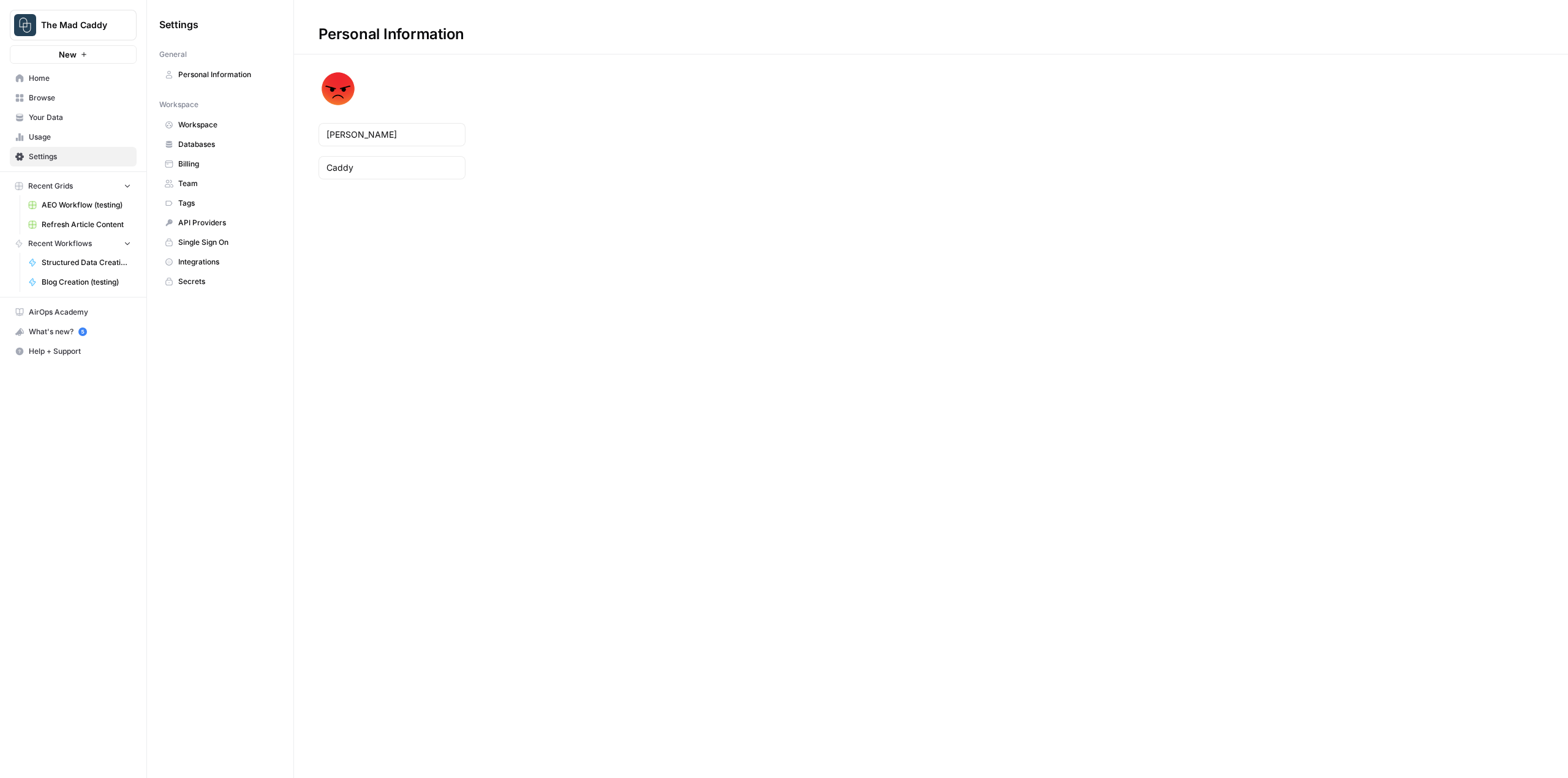
click at [87, 137] on span "Usage" at bounding box center [79, 137] width 102 height 11
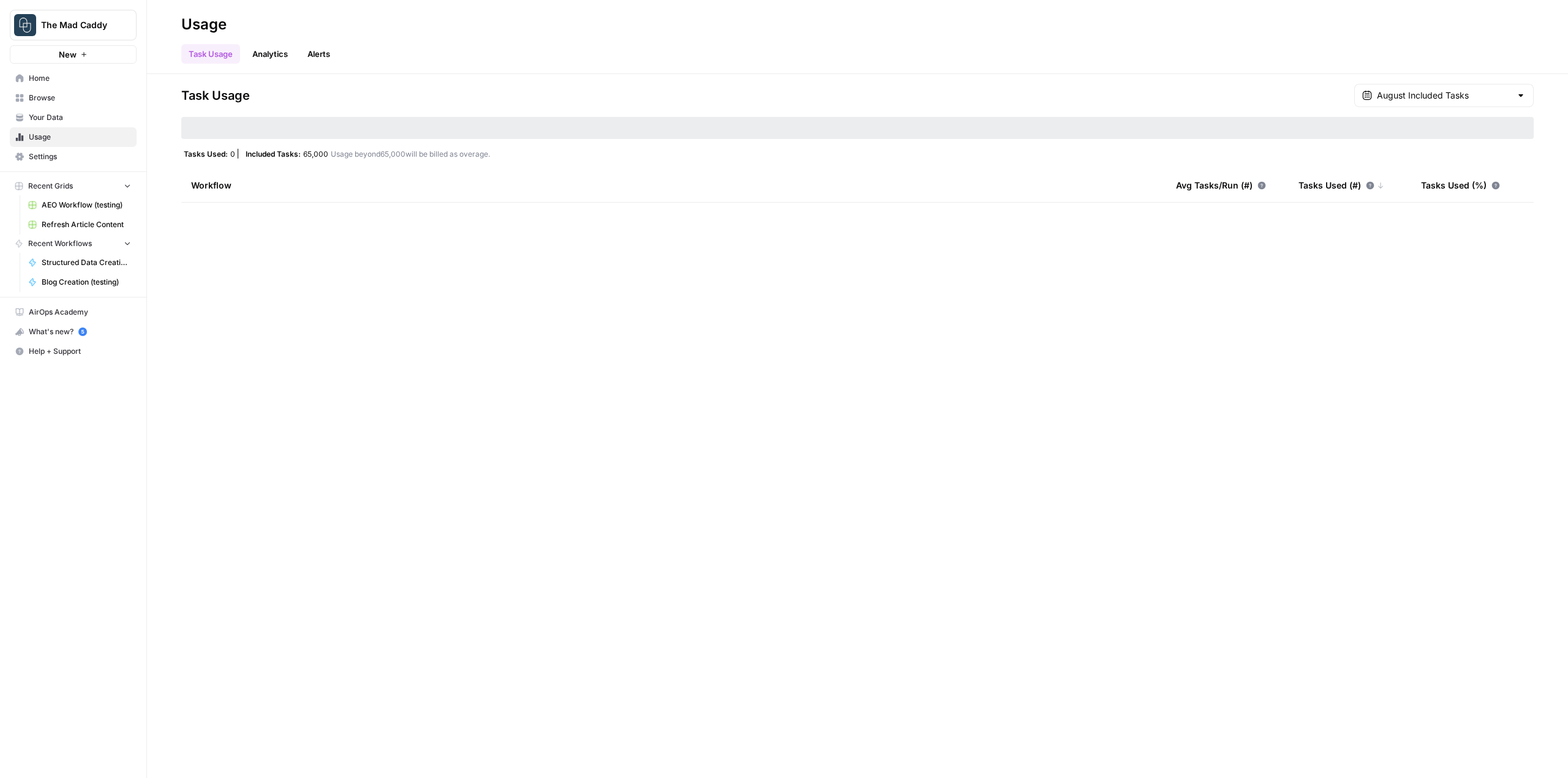
click at [86, 117] on span "Your Data" at bounding box center [79, 117] width 102 height 11
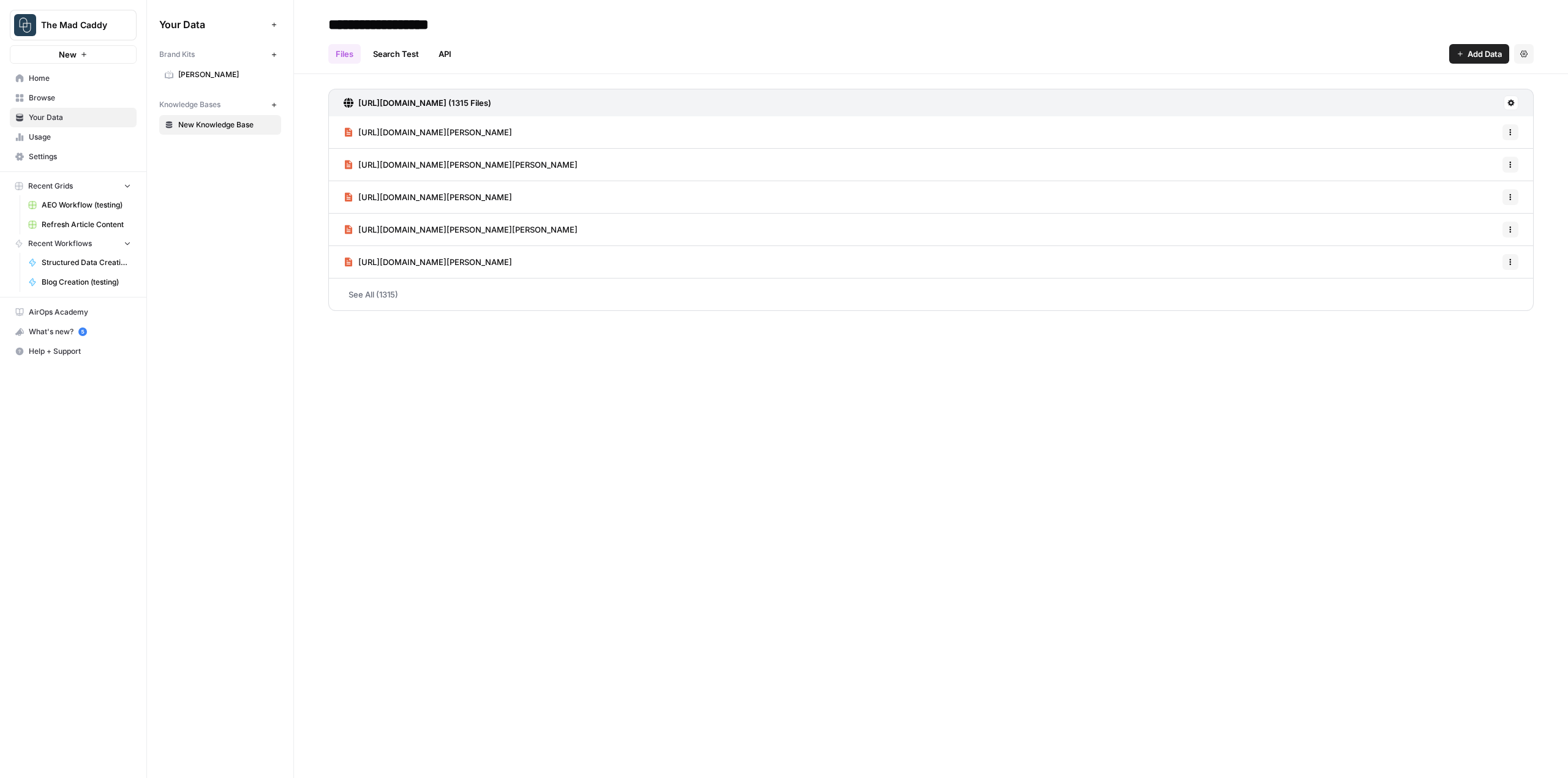
click at [81, 97] on span "Browse" at bounding box center [79, 97] width 102 height 11
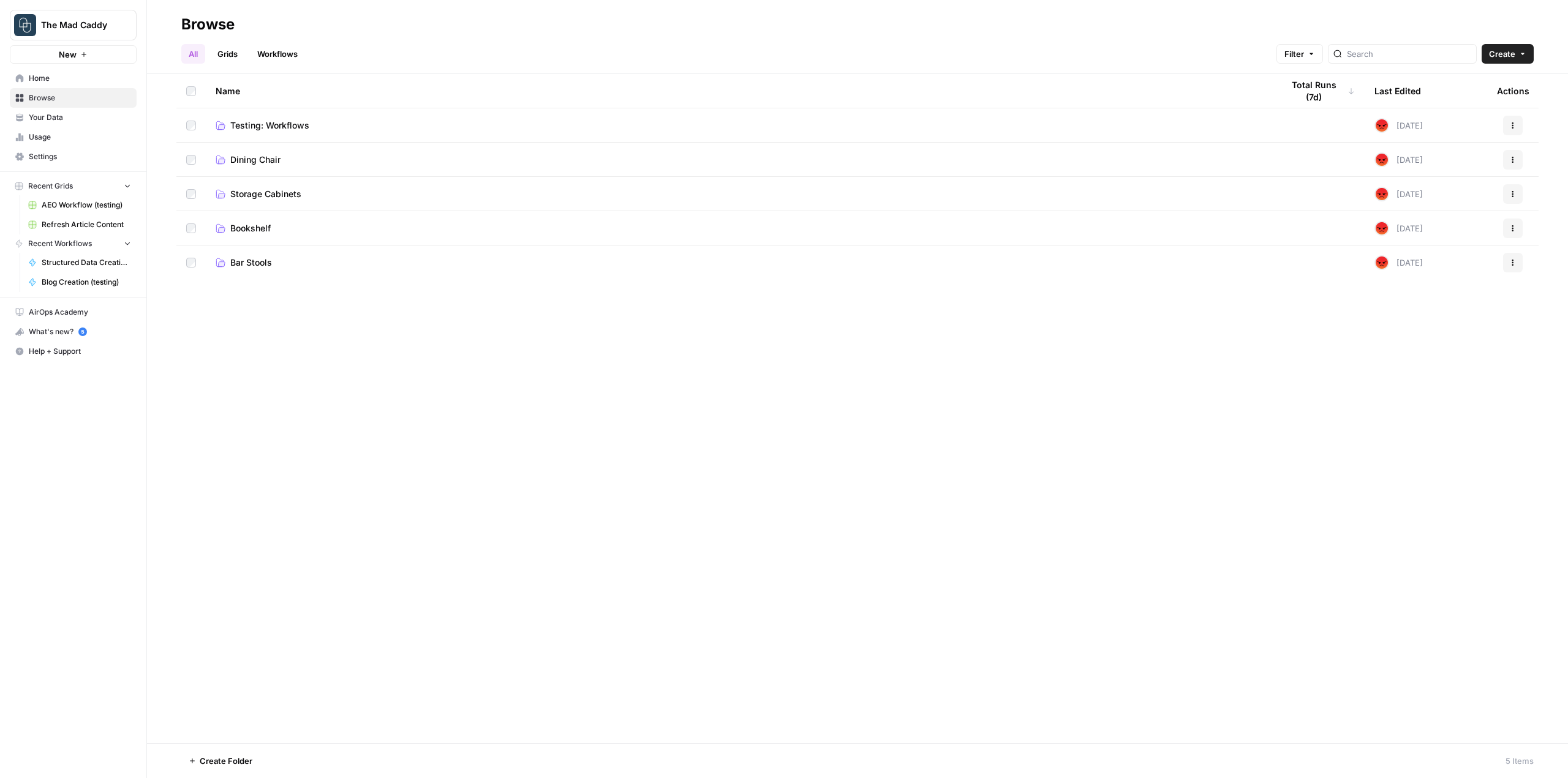
click at [77, 81] on span "Home" at bounding box center [79, 78] width 102 height 11
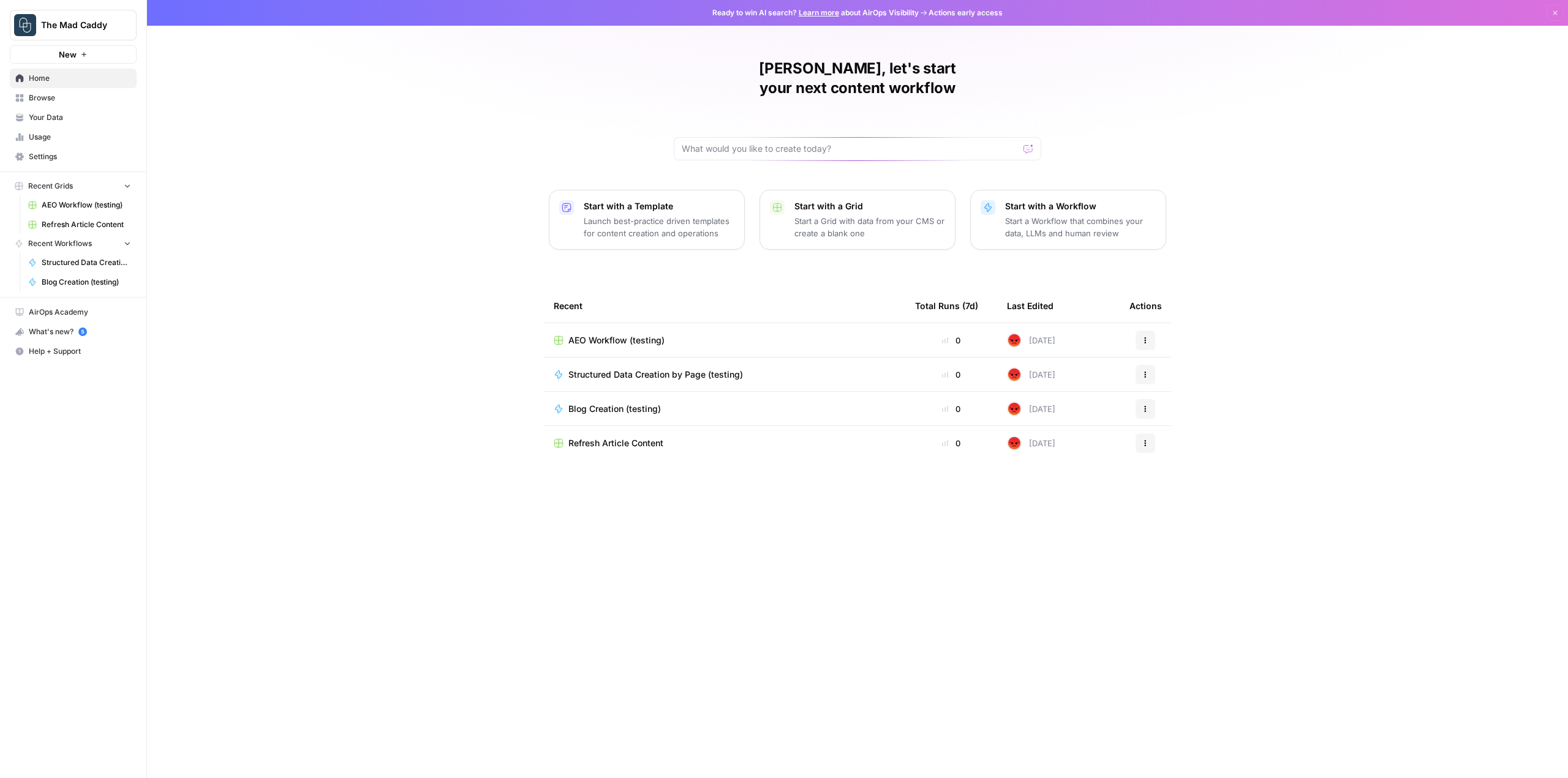
click at [72, 311] on span "AirOps Academy" at bounding box center [79, 312] width 102 height 11
